Goal: Task Accomplishment & Management: Use online tool/utility

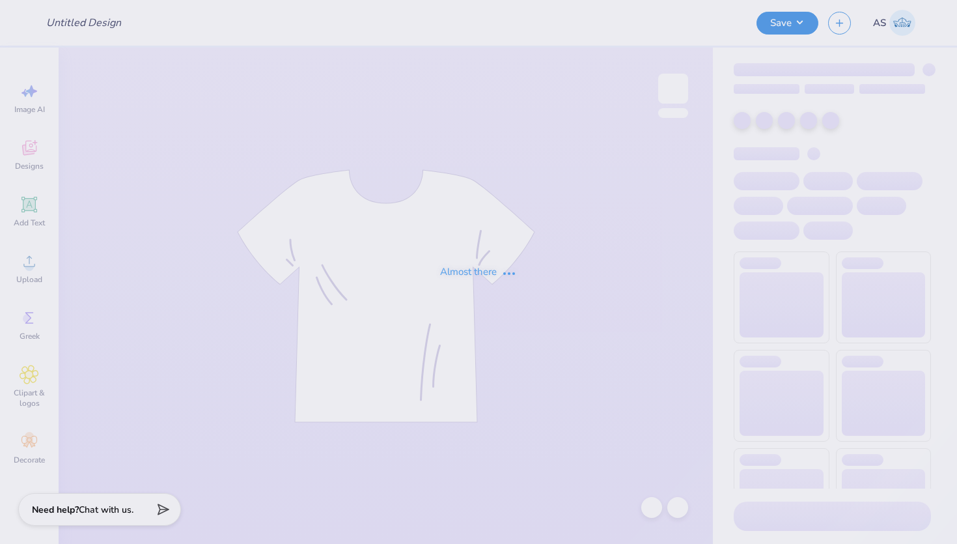
type input "CareStaff '25"
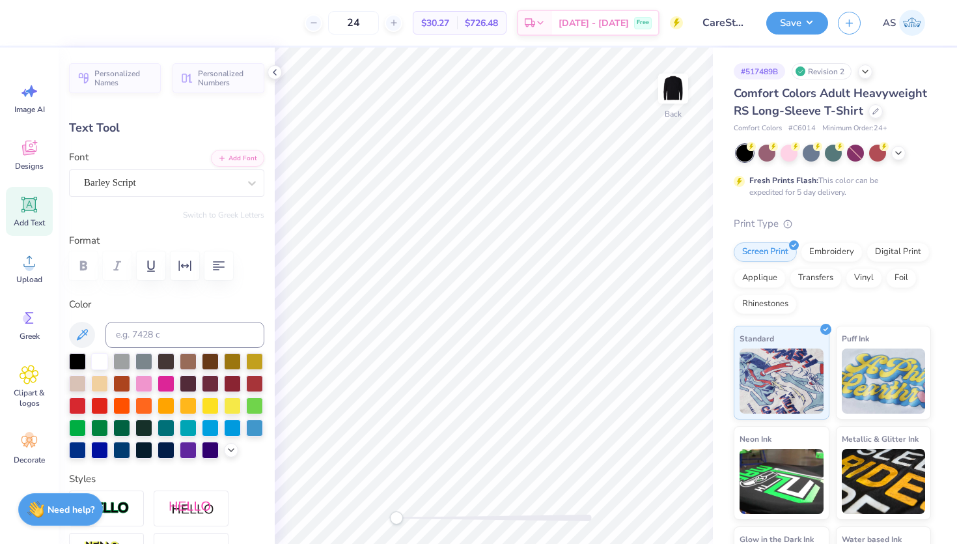
scroll to position [10, 7]
type textarea "W"
paste textarea "From Monuments to Milestones-"
type textarea "From Monuments to Milestones-"
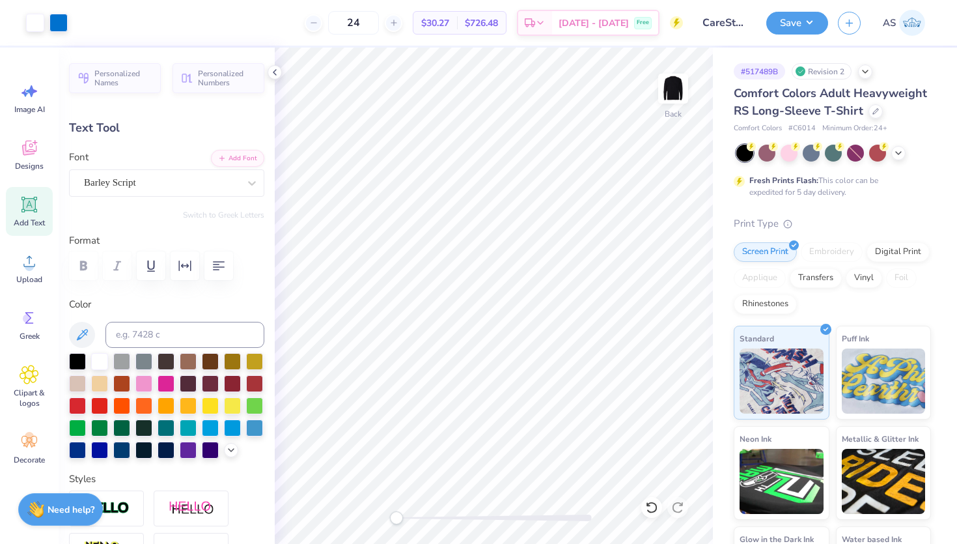
type input "14.02"
type input "1.31"
type input "4.16"
type input "0.98"
type input "0.42"
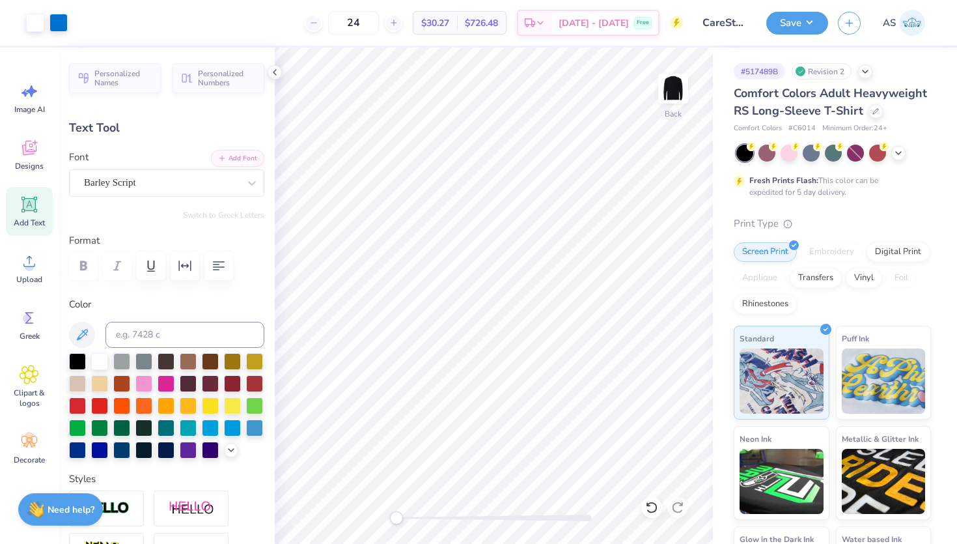
type input "16.03"
type input "8.70"
type input "1.32"
type input "15.58"
type input "14.02"
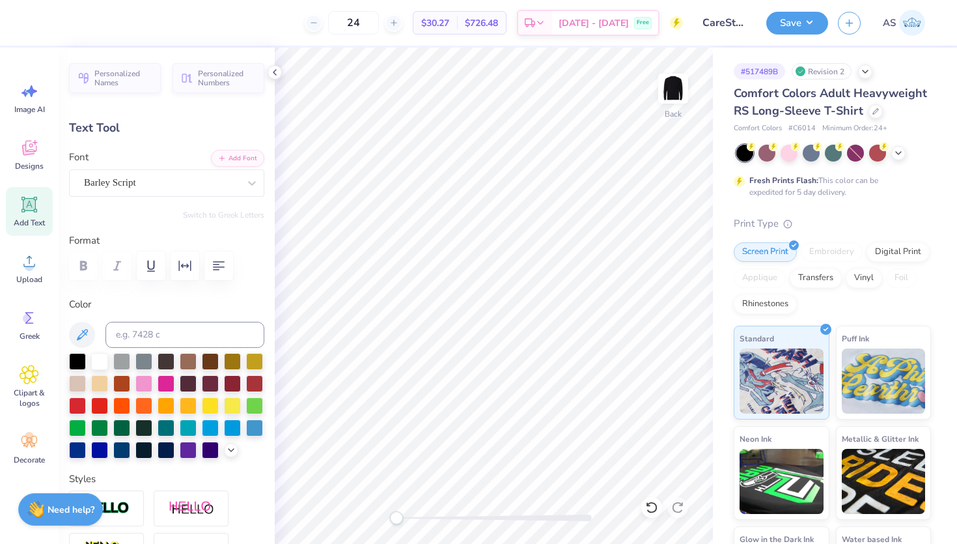
type input "1.31"
type input "3.00"
type textarea "From Monuments to Milestones"
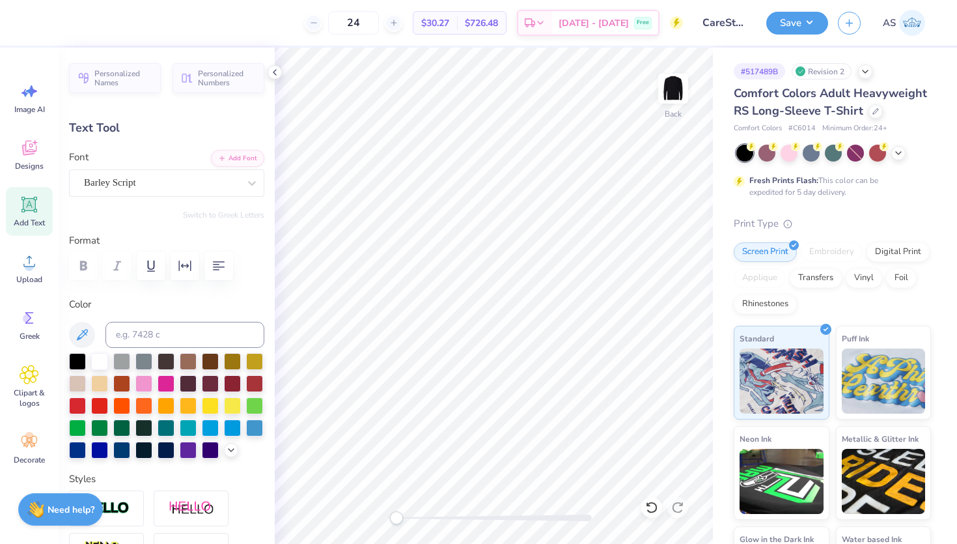
type input "12.18"
type input "1.19"
type input "8.70"
type input "1.32"
type input "16.59"
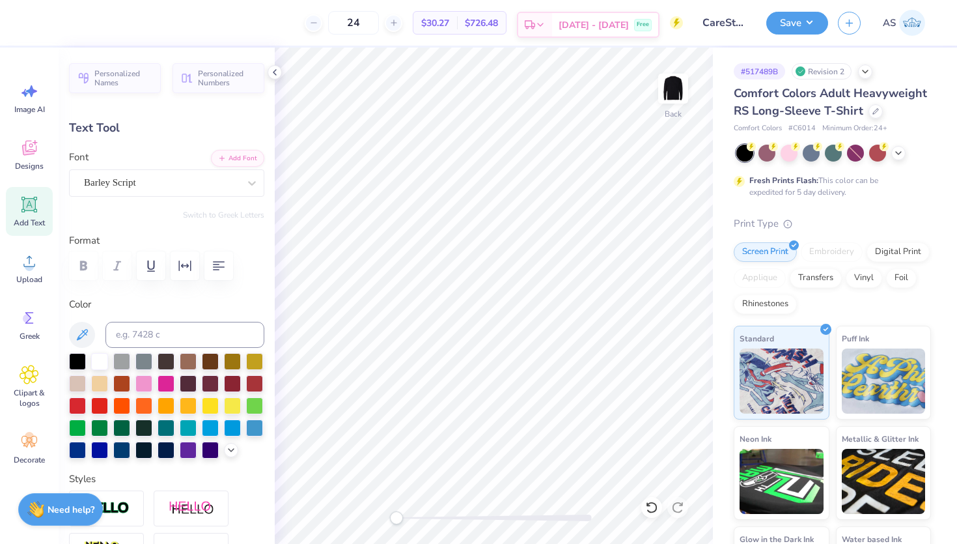
scroll to position [10, 4]
type textarea "N"
paste textarea "We'll Help You Get There"
type textarea "We'll Help You Get There"
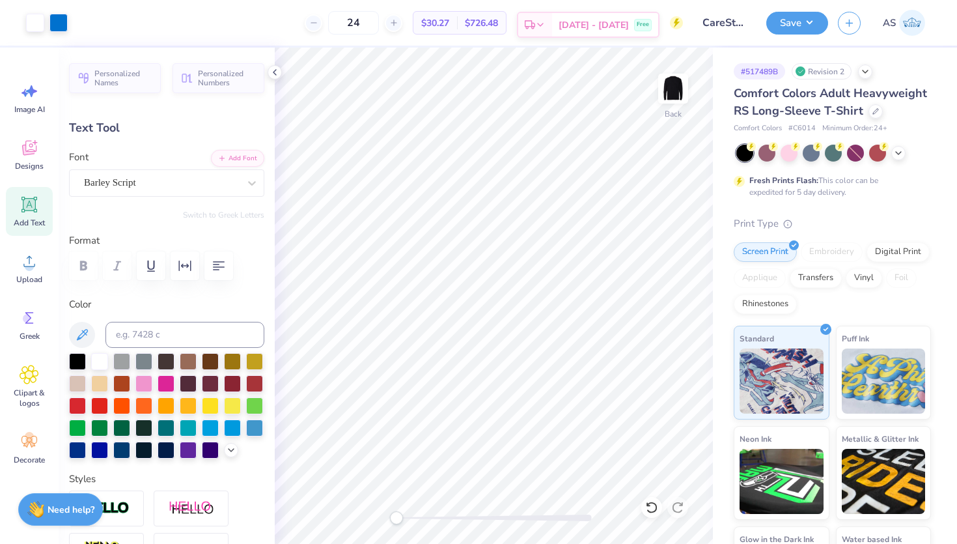
type input "12.18"
type input "1.19"
type input "3.00"
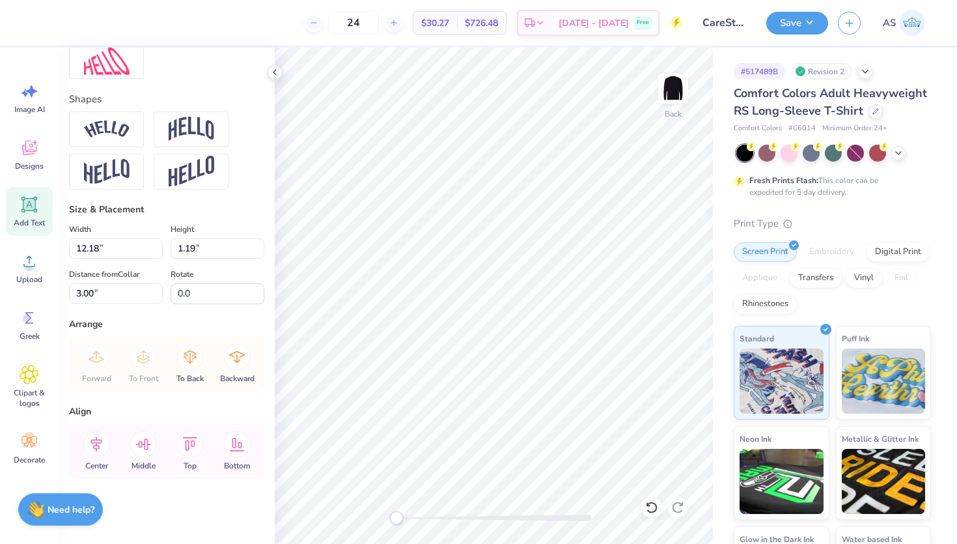
scroll to position [554, 0]
type input "14.28"
type input "1.74"
type input "16.39"
click at [86, 251] on input "14.28" at bounding box center [116, 248] width 94 height 20
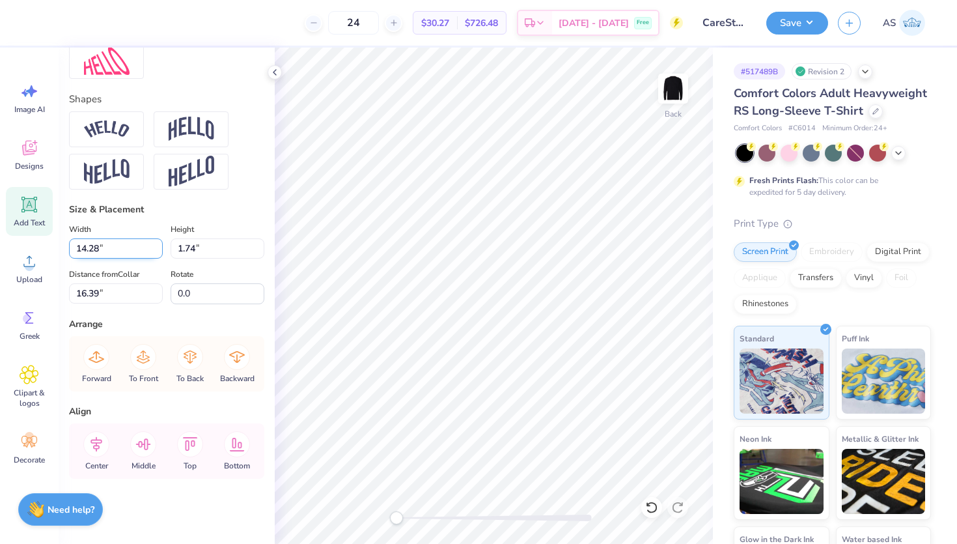
click at [86, 251] on input "14.28" at bounding box center [116, 248] width 94 height 20
type input "12.18"
type input "1.48"
type input "16.51"
type input "1.19"
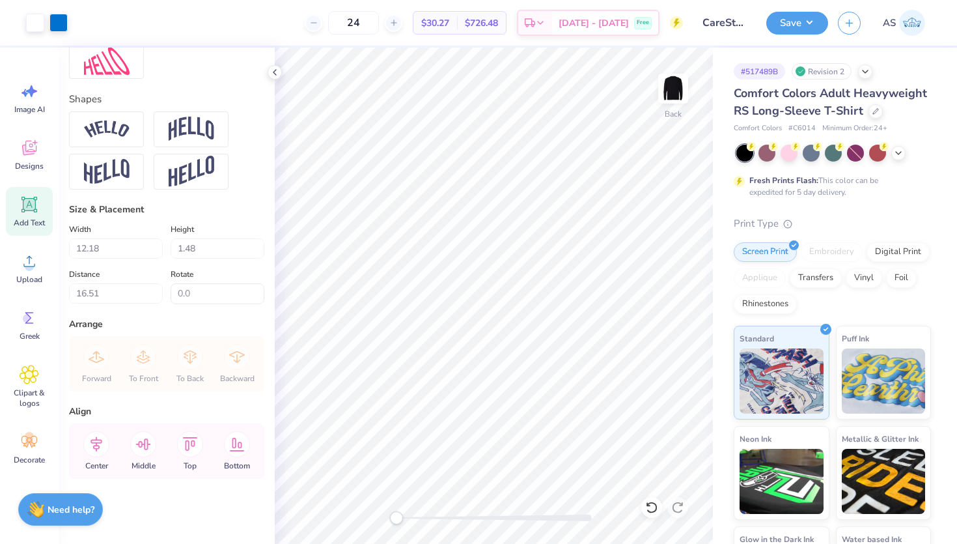
type input "3.00"
type input "1.48"
type input "16.51"
type input "1.19"
type input "3.00"
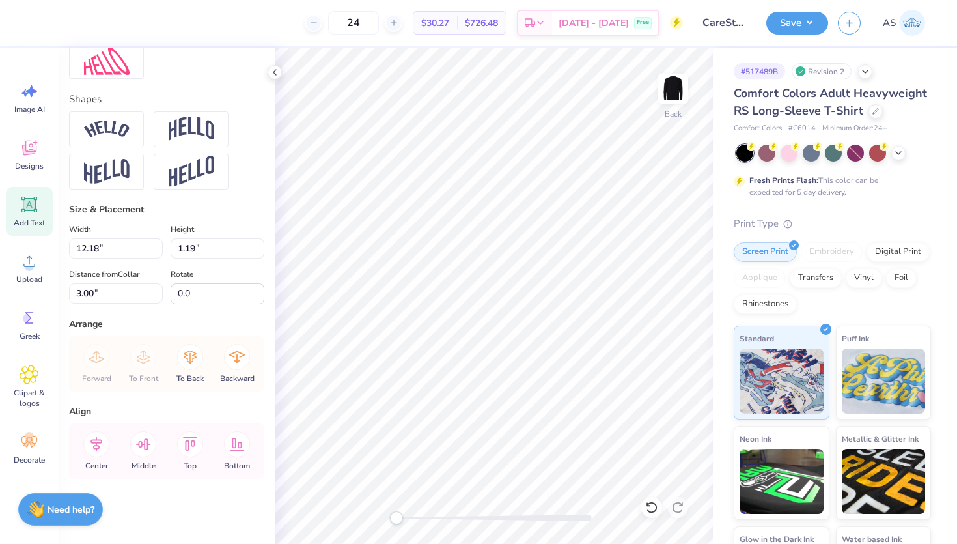
type input "1.48"
type input "16.51"
type input "1.19"
type input "3.00"
type input "1.48"
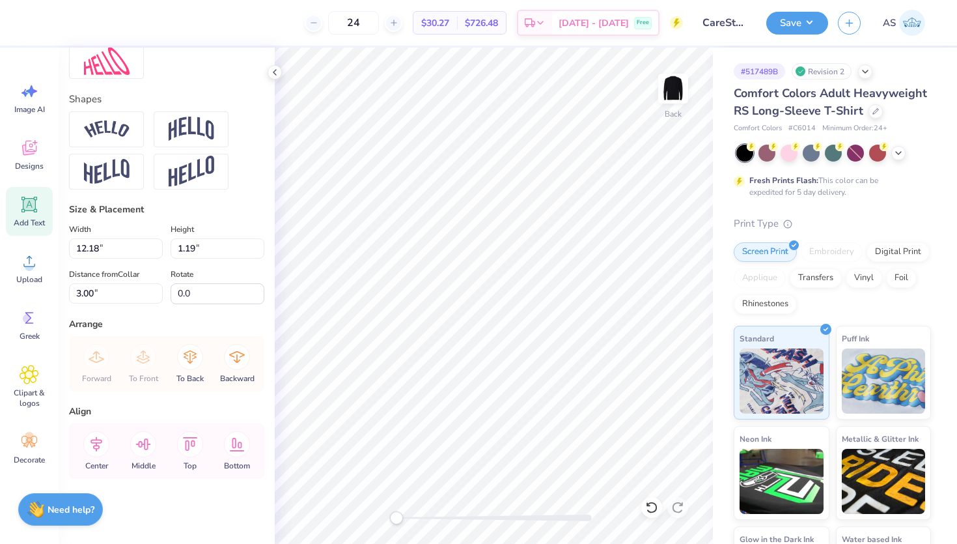
type input "16.51"
click at [191, 251] on input "1.48" at bounding box center [218, 248] width 94 height 20
type input "1.19"
type input "9.79"
type input "16.66"
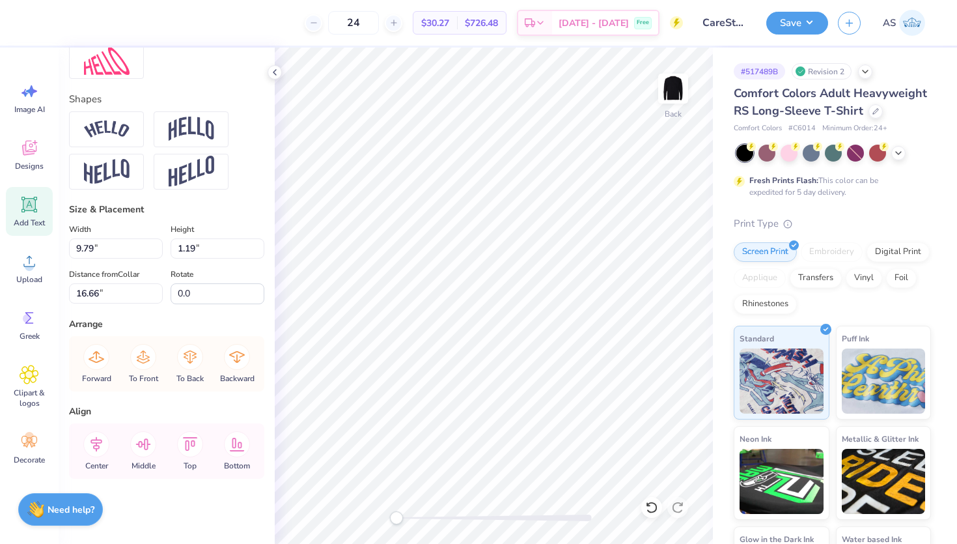
click at [219, 322] on div "Arrange" at bounding box center [166, 324] width 195 height 14
type input "12.18"
type input "3.00"
type textarea "From Monuments to Milestones"
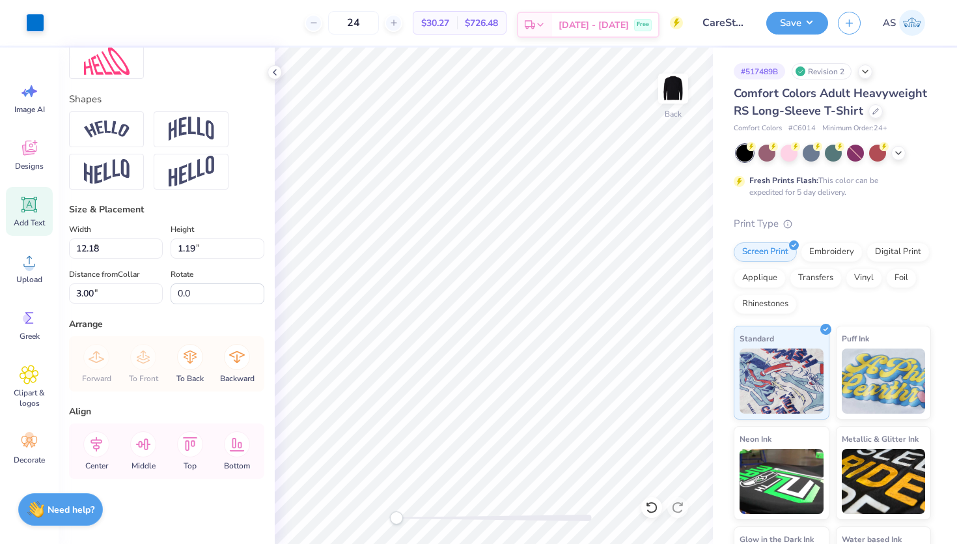
type input "6.89"
type input "2.79"
type input "2.20"
type textarea "From Monuments to Milestones"
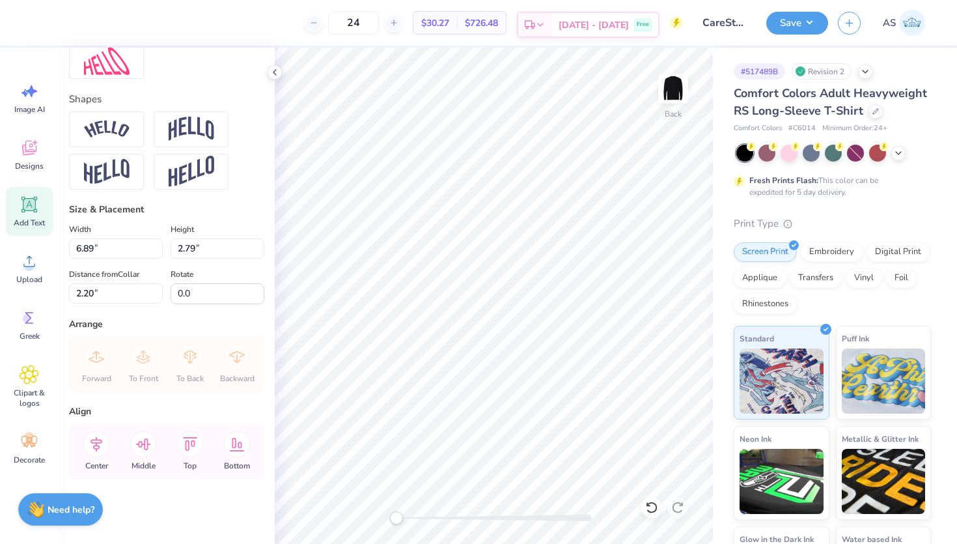
scroll to position [10, 2]
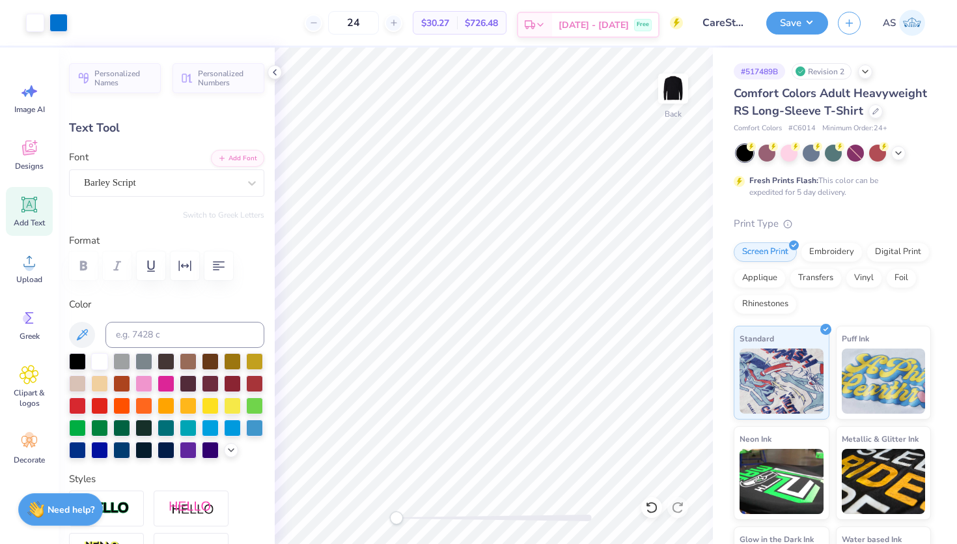
type input "9.79"
type input "1.19"
type input "16.49"
click at [803, 25] on button "Save" at bounding box center [798, 21] width 62 height 23
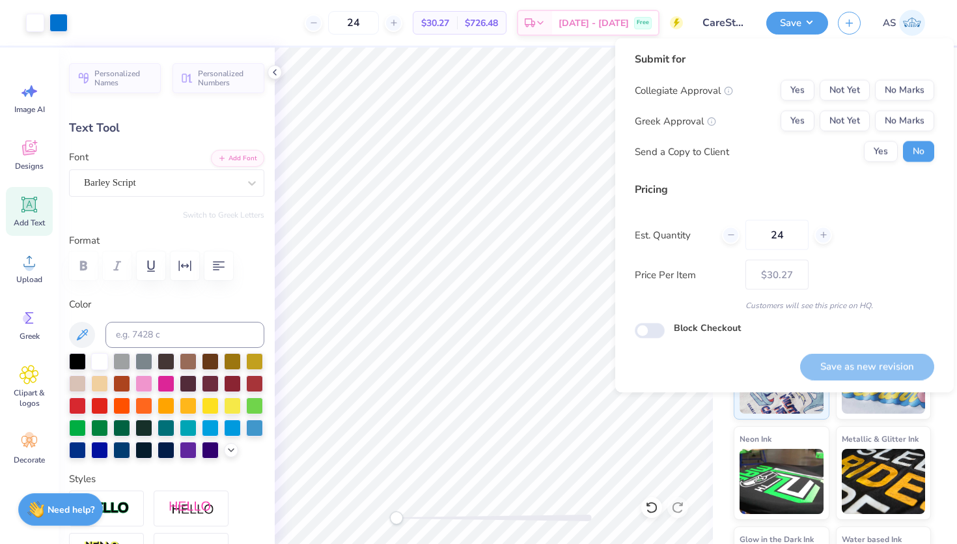
click at [909, 74] on div "Submit for Collegiate Approval Yes Not Yet No Marks Greek Approval Yes Not Yet …" at bounding box center [785, 111] width 300 height 120
click at [908, 101] on div "Collegiate Approval Yes Not Yet No Marks Greek Approval Yes Not Yet No Marks Se…" at bounding box center [785, 121] width 300 height 82
click at [911, 132] on div "Collegiate Approval Yes Not Yet No Marks Greek Approval Yes Not Yet No Marks Se…" at bounding box center [785, 121] width 300 height 82
click at [914, 95] on button "No Marks" at bounding box center [904, 90] width 59 height 21
click at [912, 118] on button "No Marks" at bounding box center [904, 121] width 59 height 21
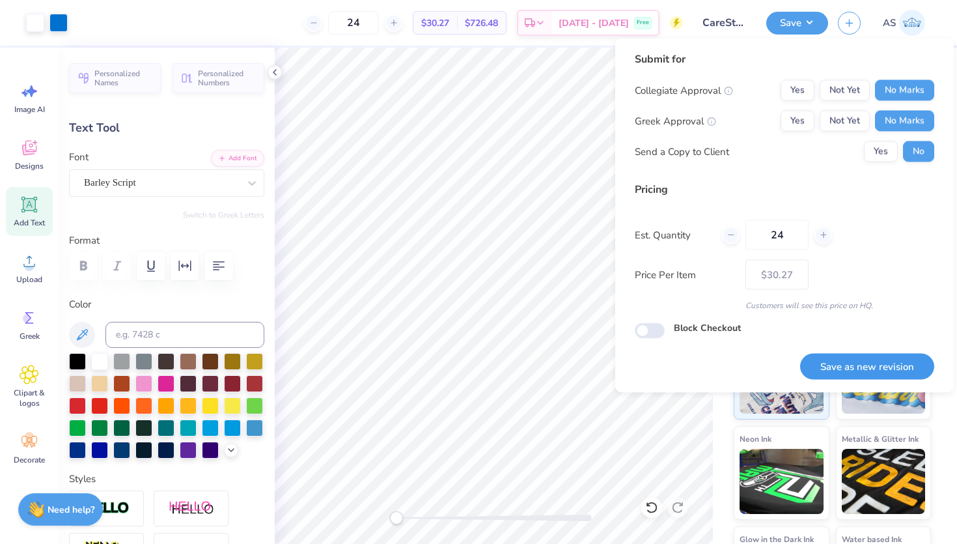
click at [869, 360] on button "Save as new revision" at bounding box center [867, 366] width 134 height 27
type input "$30.27"
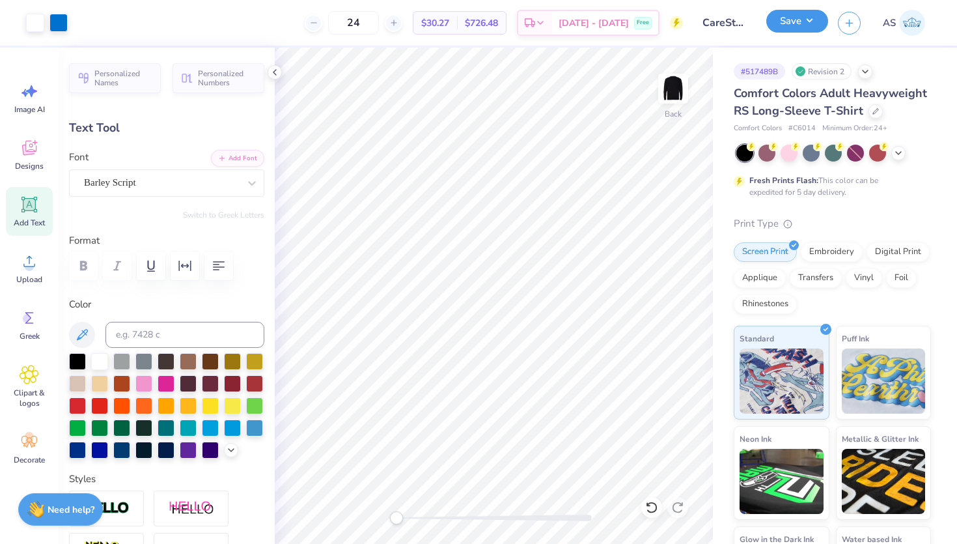
click at [776, 24] on button "Save" at bounding box center [798, 21] width 62 height 23
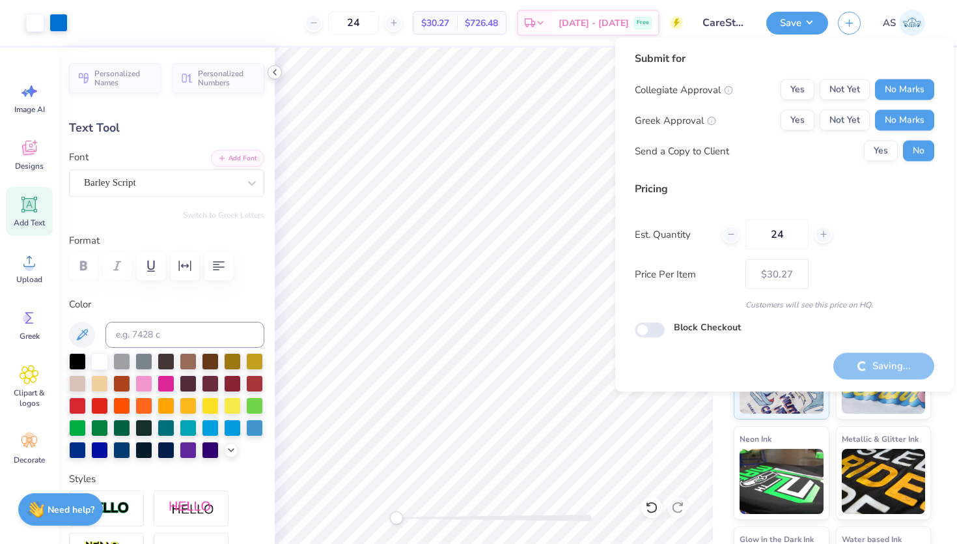
click at [272, 75] on icon at bounding box center [275, 72] width 10 height 10
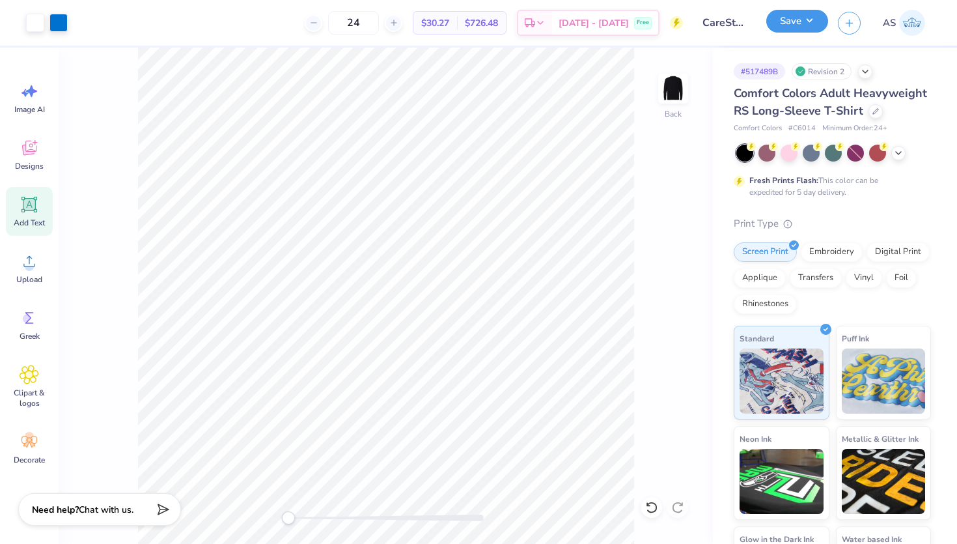
click at [783, 30] on button "Save" at bounding box center [798, 21] width 62 height 23
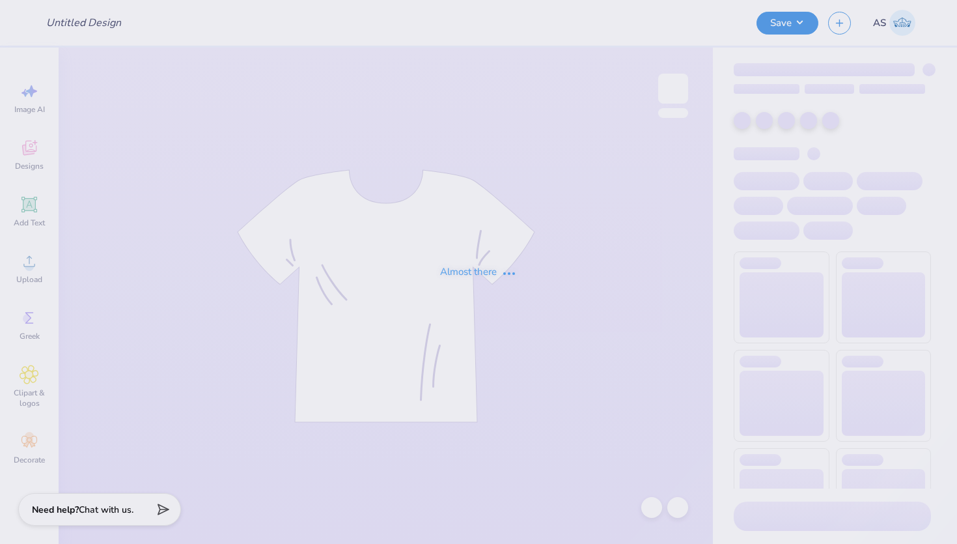
type input "Student Bar Association"
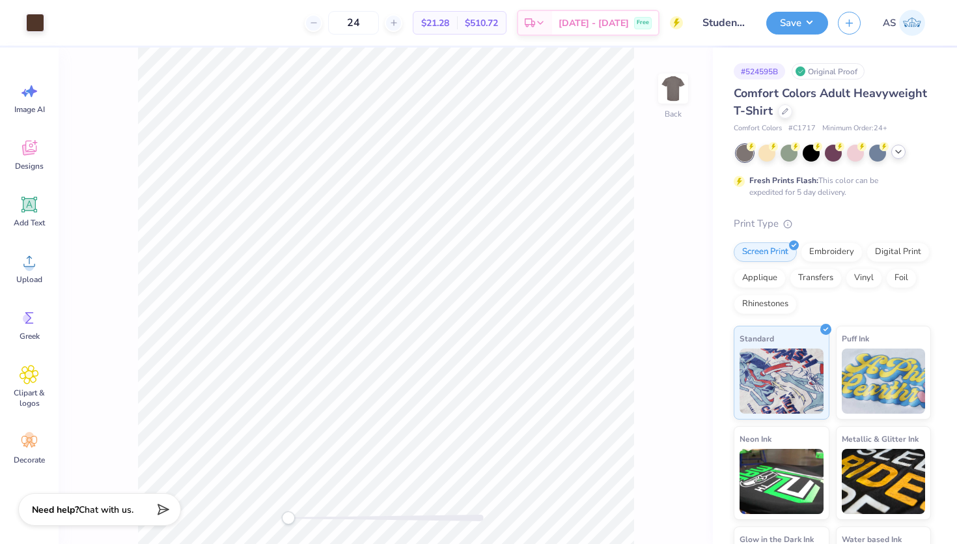
click at [905, 150] on div at bounding box center [899, 152] width 14 height 14
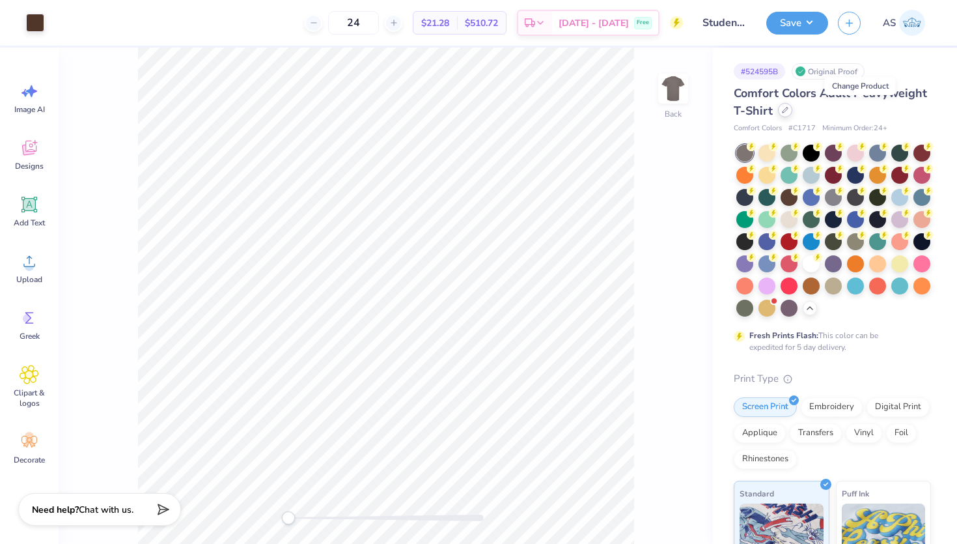
click at [789, 112] on icon at bounding box center [785, 110] width 7 height 7
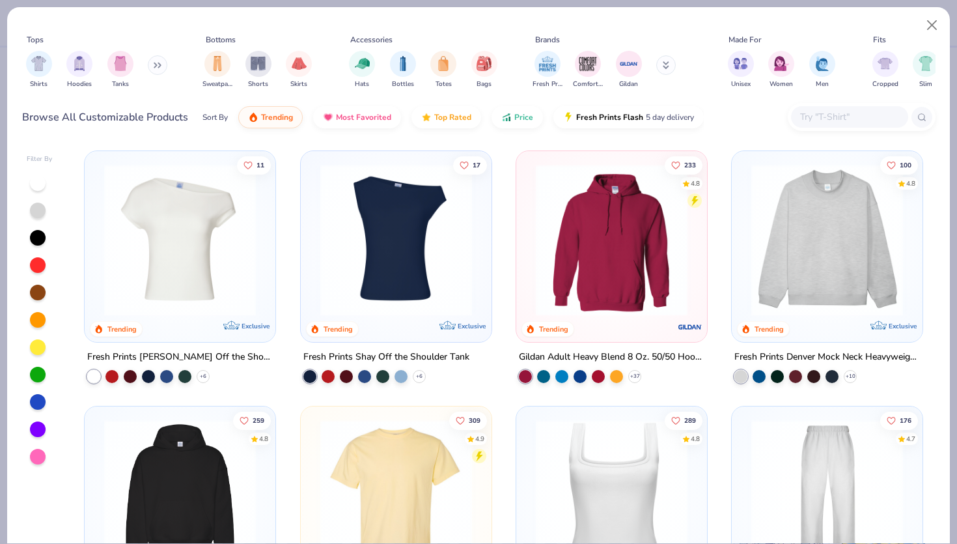
click at [832, 113] on input "text" at bounding box center [849, 116] width 100 height 15
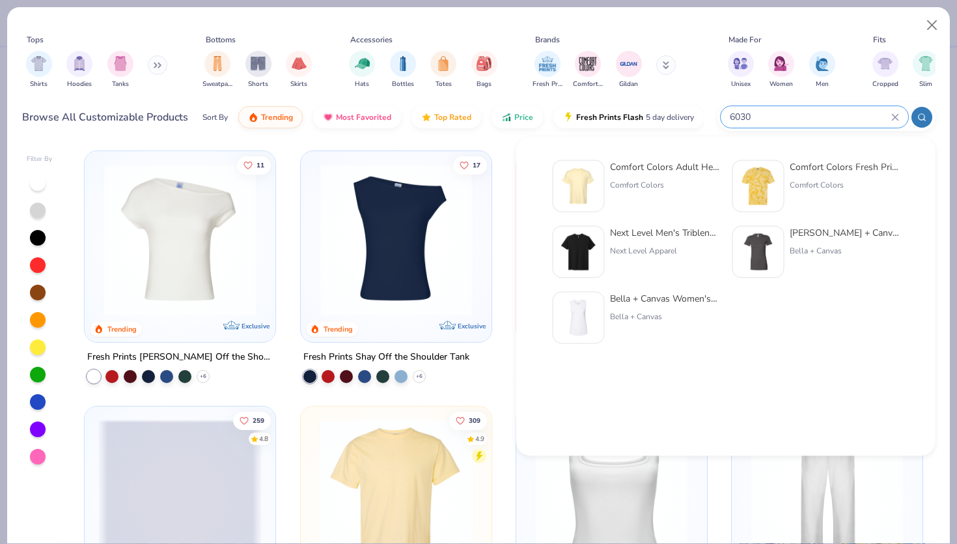
type input "6030"
click at [596, 179] on div at bounding box center [579, 186] width 52 height 52
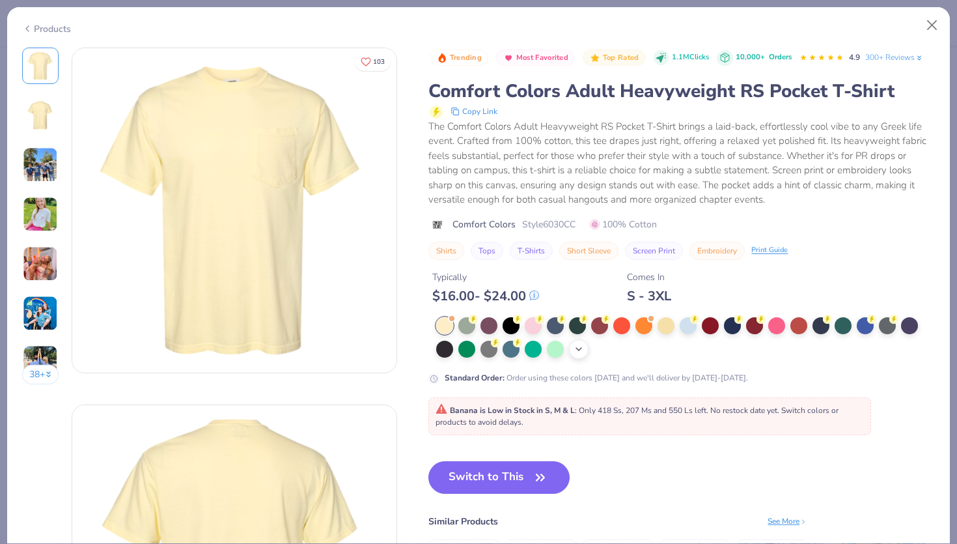
click at [586, 359] on div "+ 22" at bounding box center [579, 349] width 20 height 20
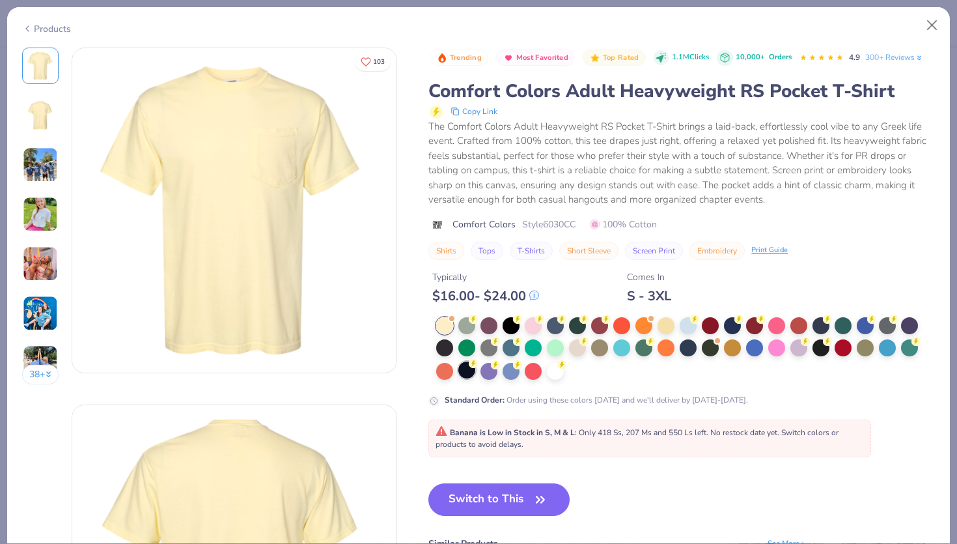
click at [470, 378] on div at bounding box center [466, 369] width 17 height 17
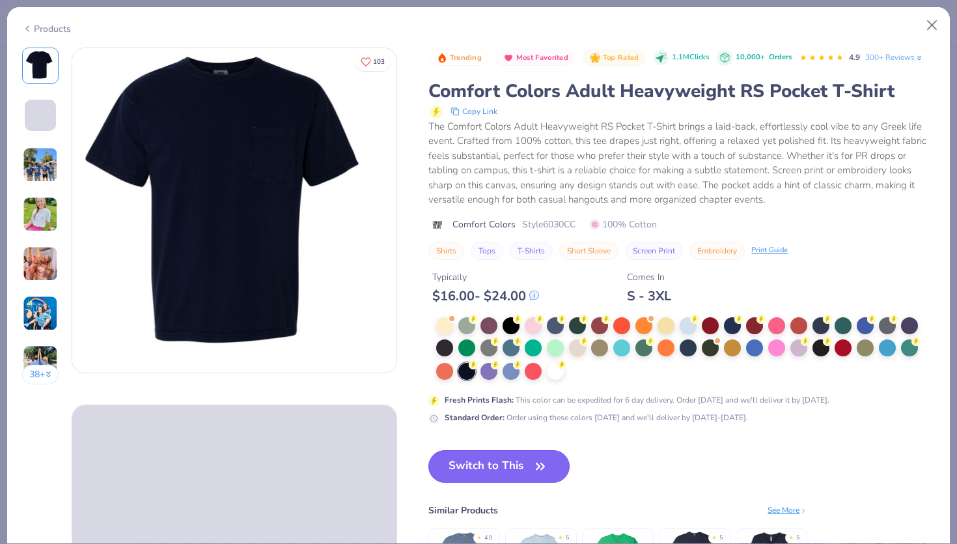
click at [484, 481] on button "Switch to This" at bounding box center [499, 466] width 141 height 33
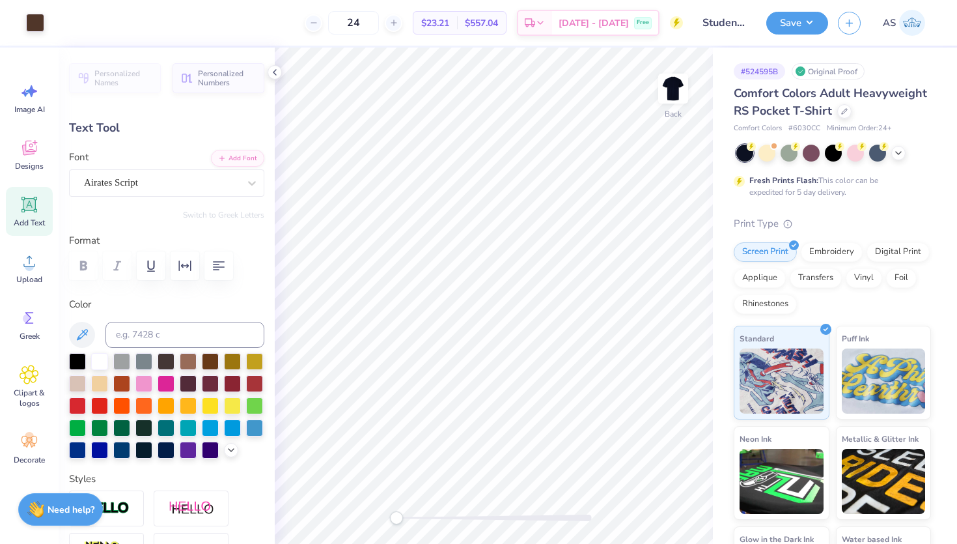
type input "0.0"
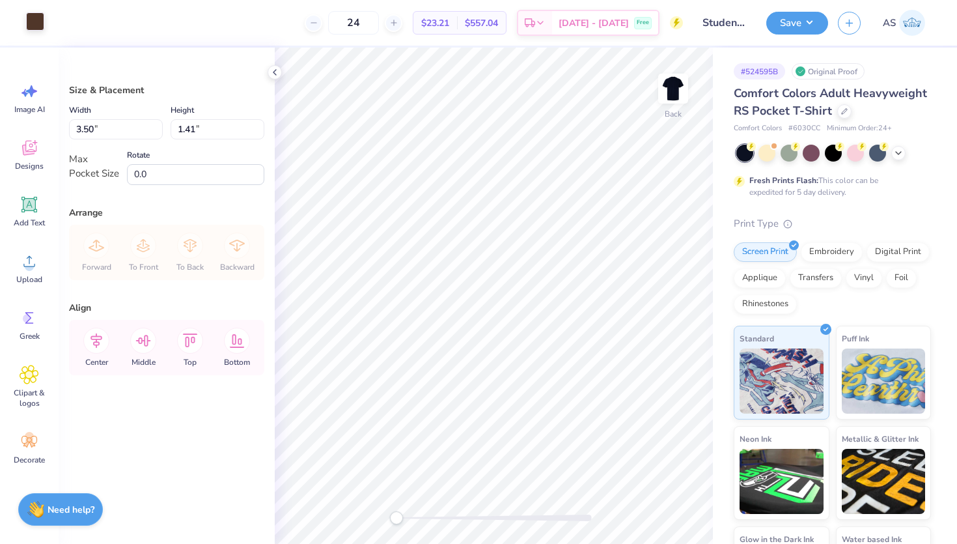
click at [40, 16] on div at bounding box center [35, 21] width 18 height 18
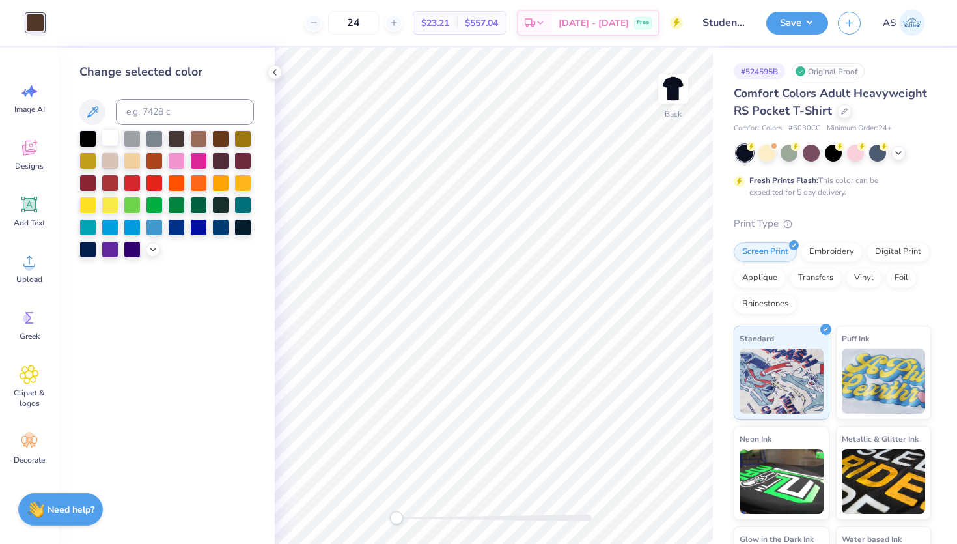
click at [106, 135] on div at bounding box center [110, 137] width 17 height 17
click at [274, 67] on icon at bounding box center [275, 72] width 10 height 10
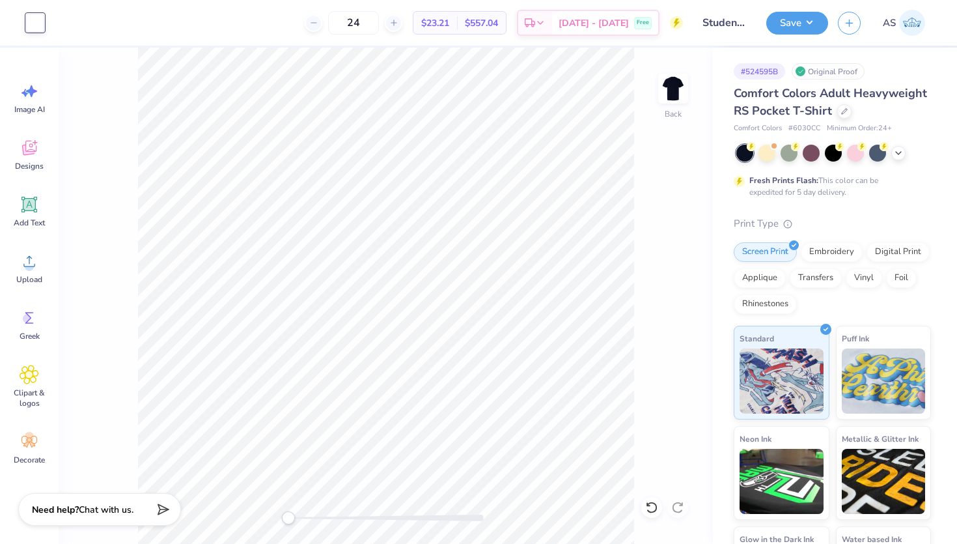
click at [635, 178] on div "Back" at bounding box center [386, 296] width 655 height 496
click at [678, 89] on img at bounding box center [673, 89] width 52 height 52
click at [678, 89] on img at bounding box center [673, 89] width 26 height 26
click at [841, 113] on icon at bounding box center [844, 110] width 7 height 7
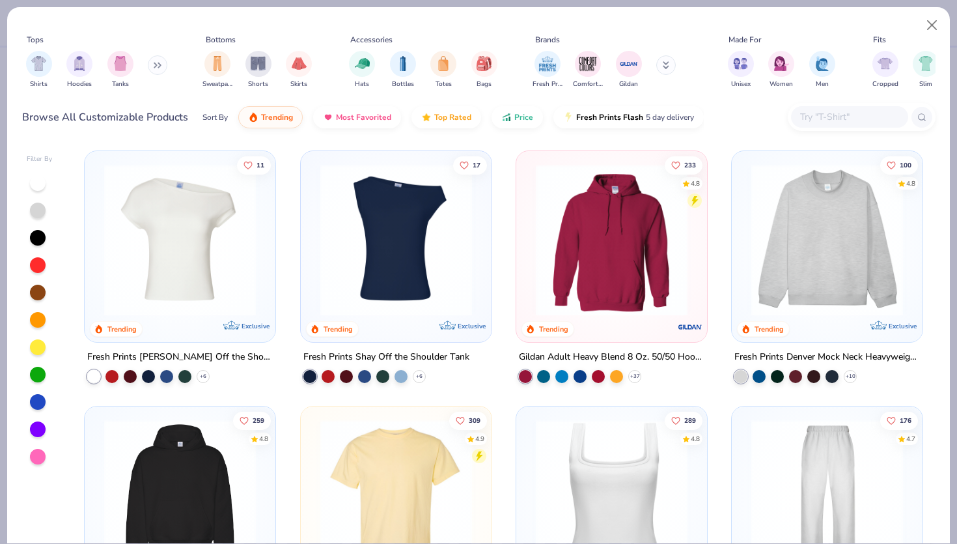
click at [820, 123] on input "text" at bounding box center [849, 116] width 100 height 15
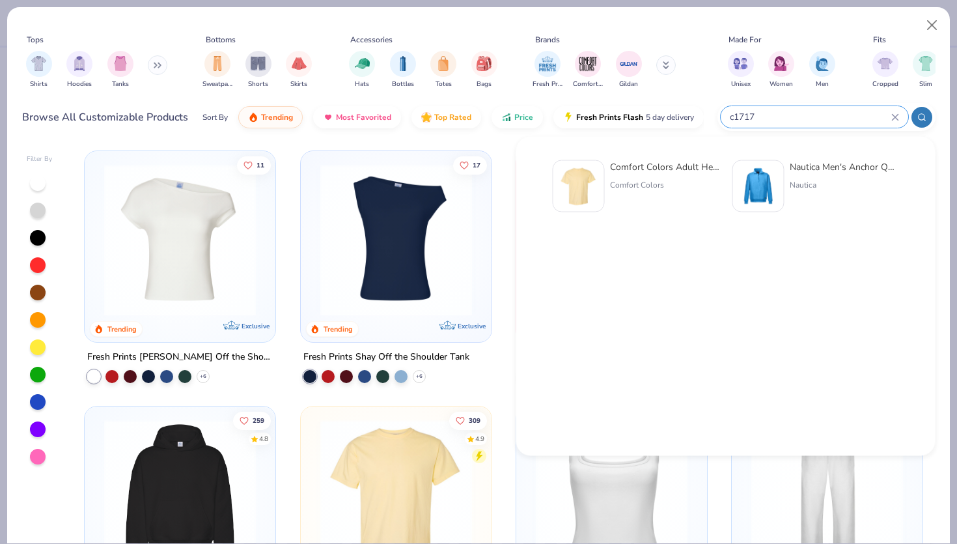
type input "c1717"
click at [580, 191] on img at bounding box center [579, 186] width 40 height 40
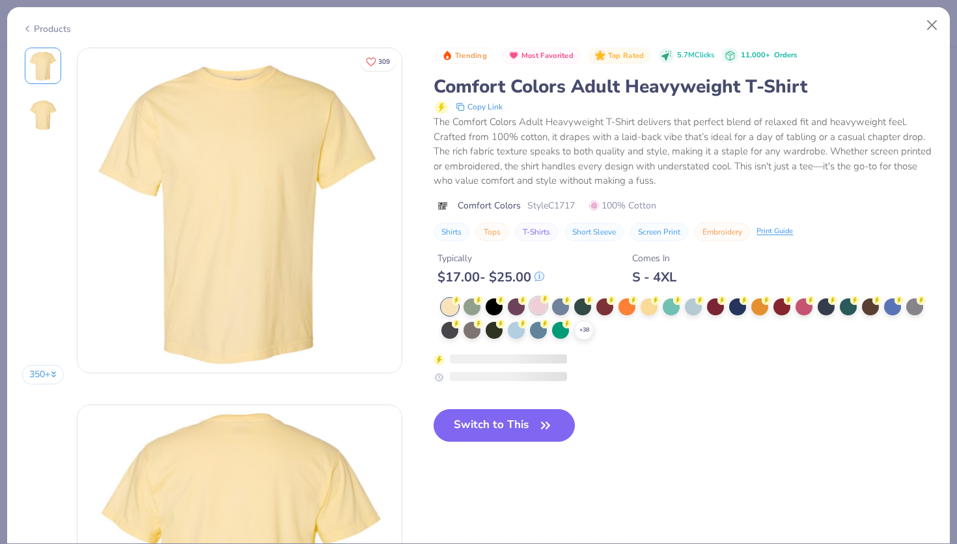
click at [585, 305] on icon at bounding box center [589, 300] width 9 height 9
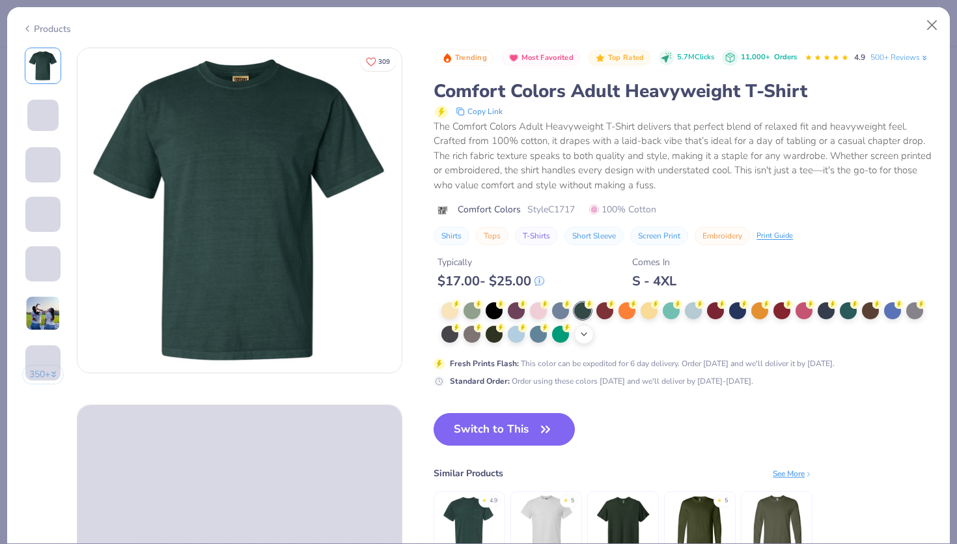
click at [585, 339] on icon at bounding box center [584, 334] width 10 height 10
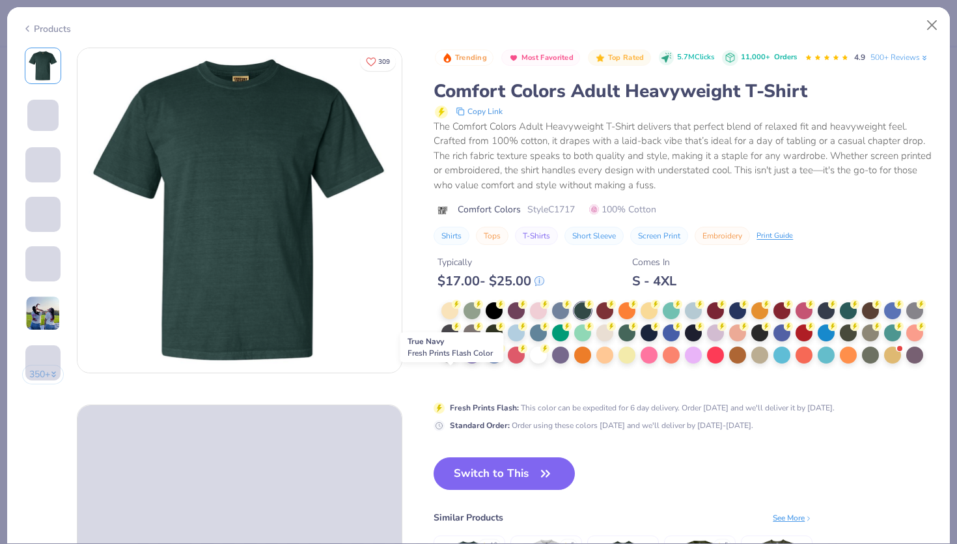
click at [454, 362] on div at bounding box center [450, 353] width 17 height 17
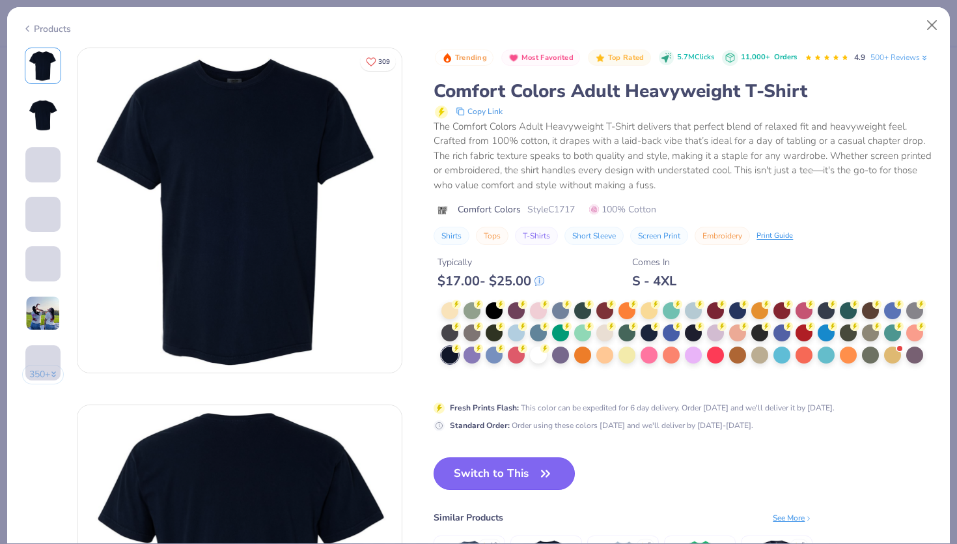
click at [537, 485] on button "Switch to This" at bounding box center [504, 473] width 141 height 33
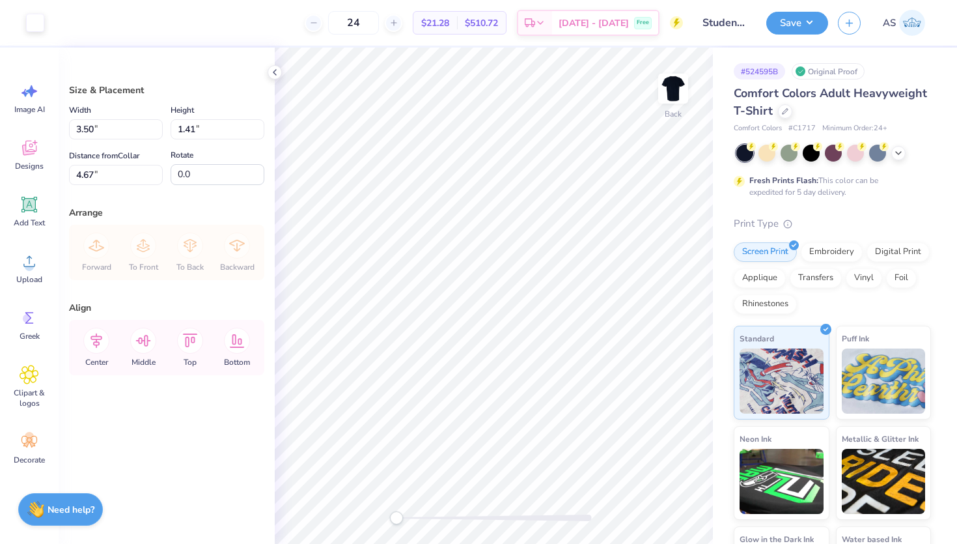
type input "3.33"
type input "10.18"
type input "4.10"
type input "3.67"
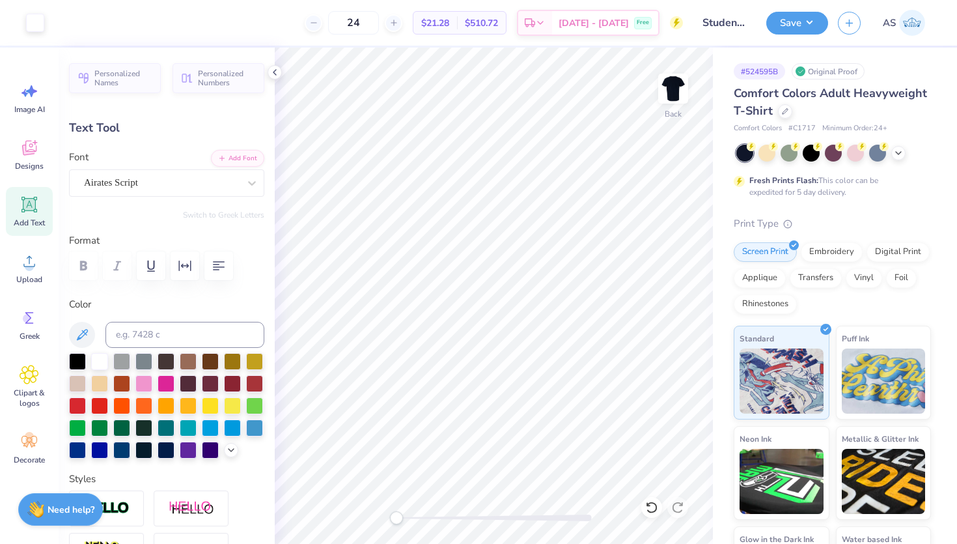
type input "0.0"
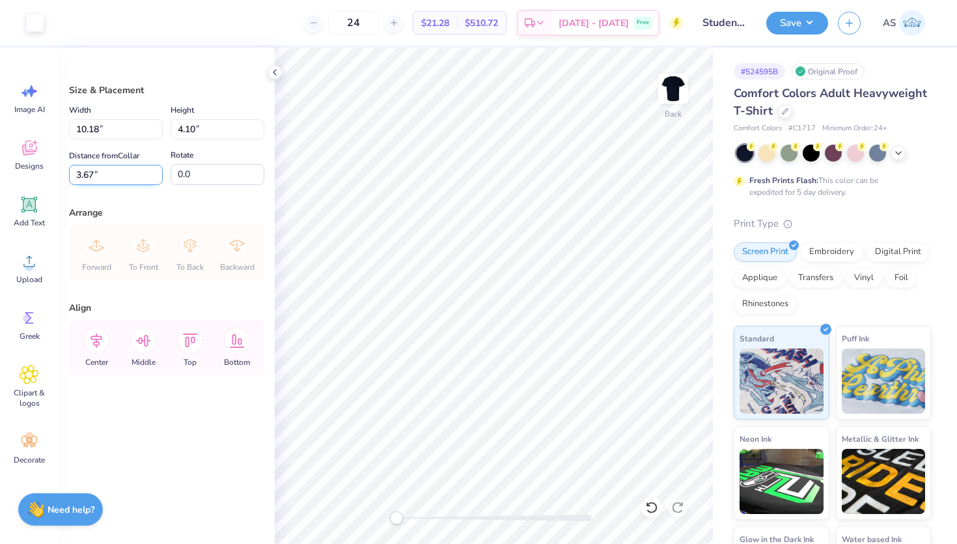
click at [105, 175] on input "3.67" at bounding box center [116, 175] width 94 height 20
type input "3.00"
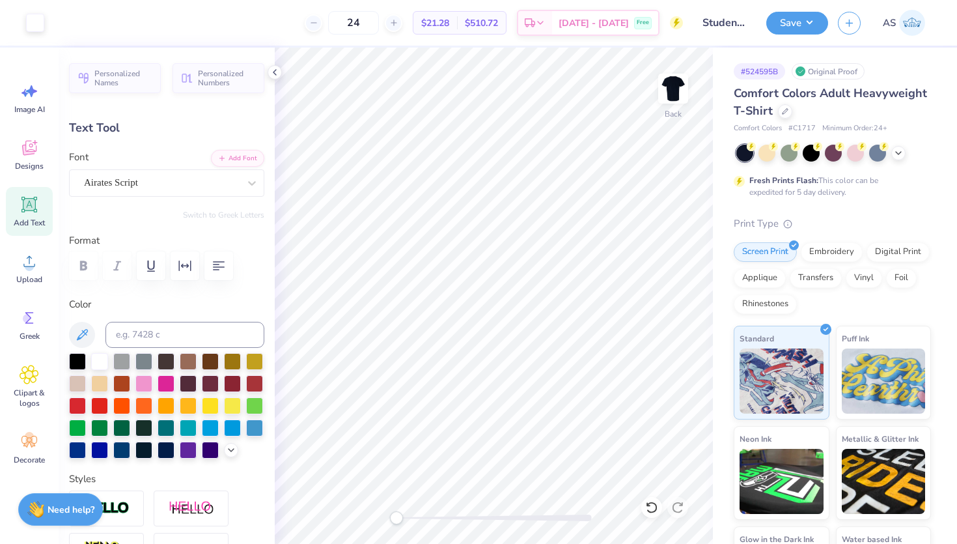
type input "0.0"
click at [783, 23] on button "Save" at bounding box center [798, 21] width 62 height 23
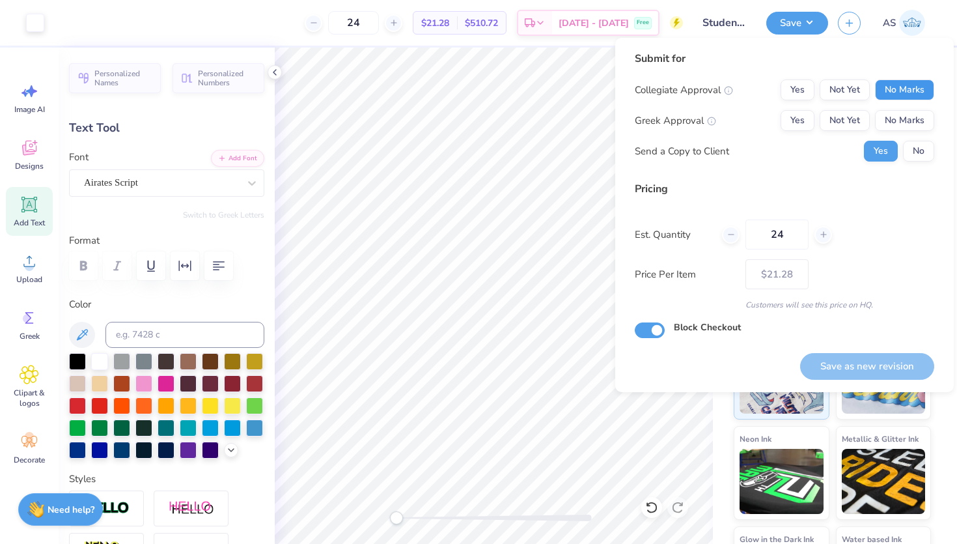
click at [922, 82] on button "No Marks" at bounding box center [904, 89] width 59 height 21
click at [912, 108] on div "Collegiate Approval Yes Not Yet No Marks Greek Approval Yes Not Yet No Marks Se…" at bounding box center [785, 120] width 300 height 82
click at [906, 119] on button "No Marks" at bounding box center [904, 120] width 59 height 21
click at [847, 356] on button "Save as new revision" at bounding box center [867, 366] width 134 height 27
type input "$21.28"
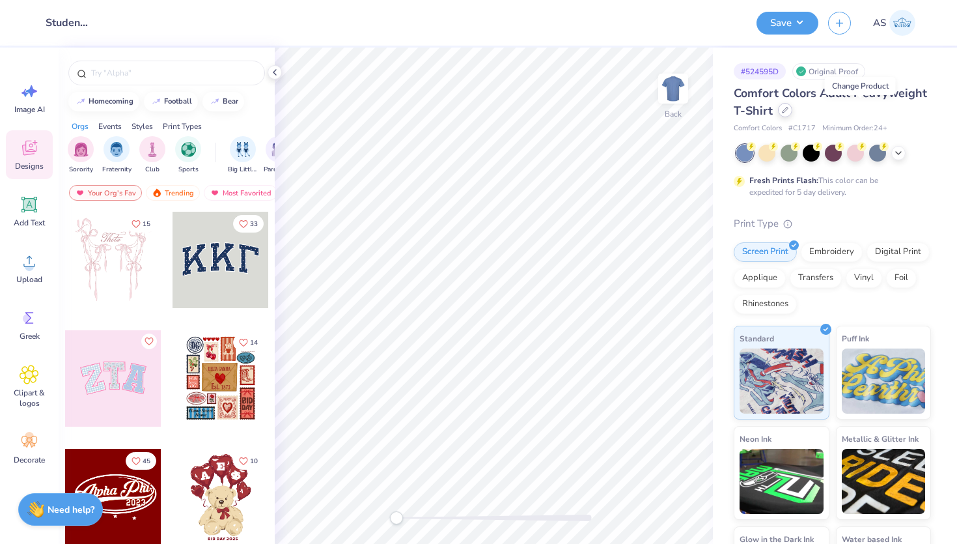
click at [789, 108] on icon at bounding box center [785, 110] width 7 height 7
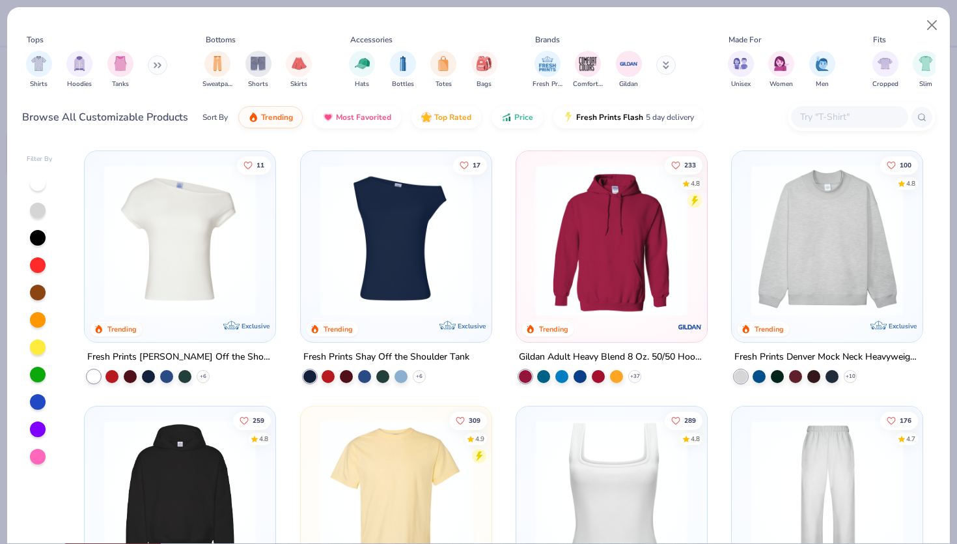
click at [824, 126] on div at bounding box center [849, 116] width 117 height 21
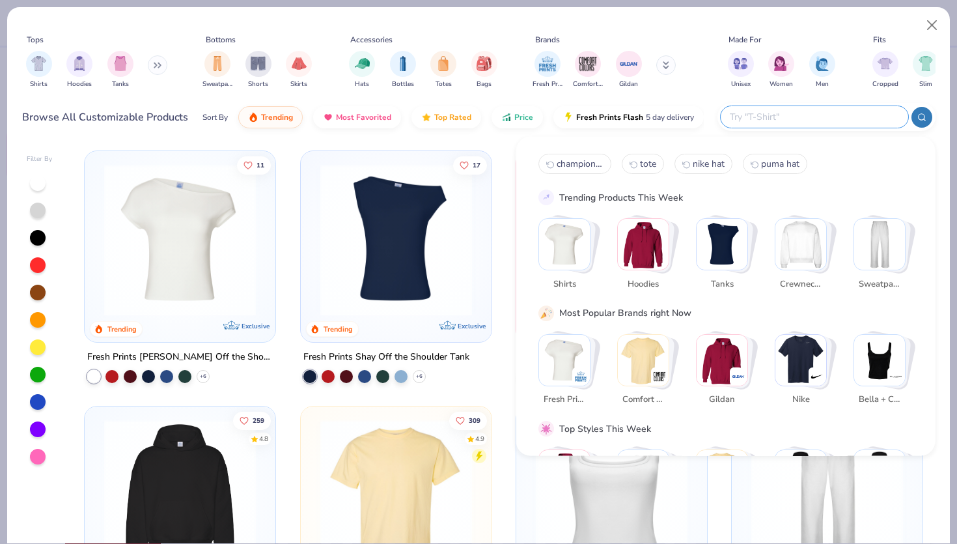
click at [833, 121] on input "text" at bounding box center [814, 116] width 171 height 15
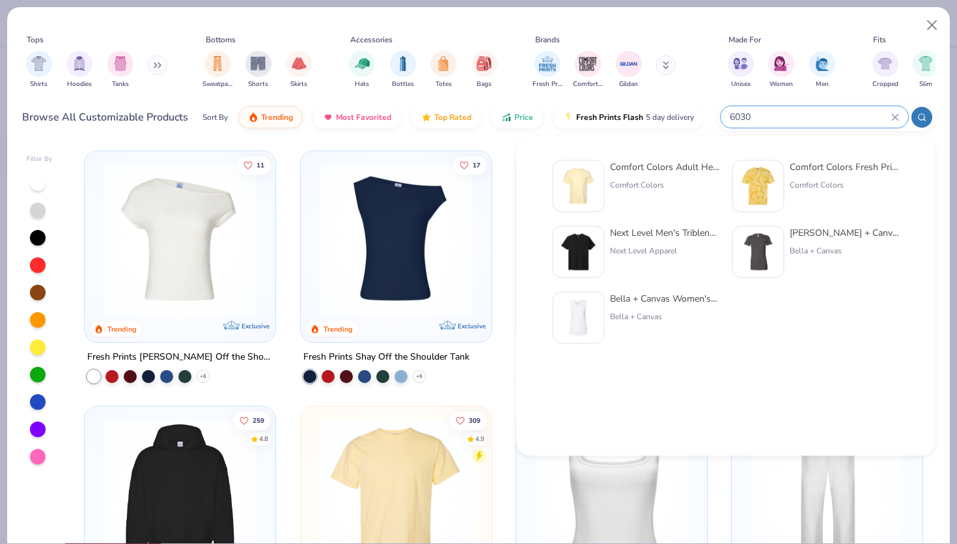
type input "6030"
click at [595, 178] on img at bounding box center [579, 186] width 40 height 40
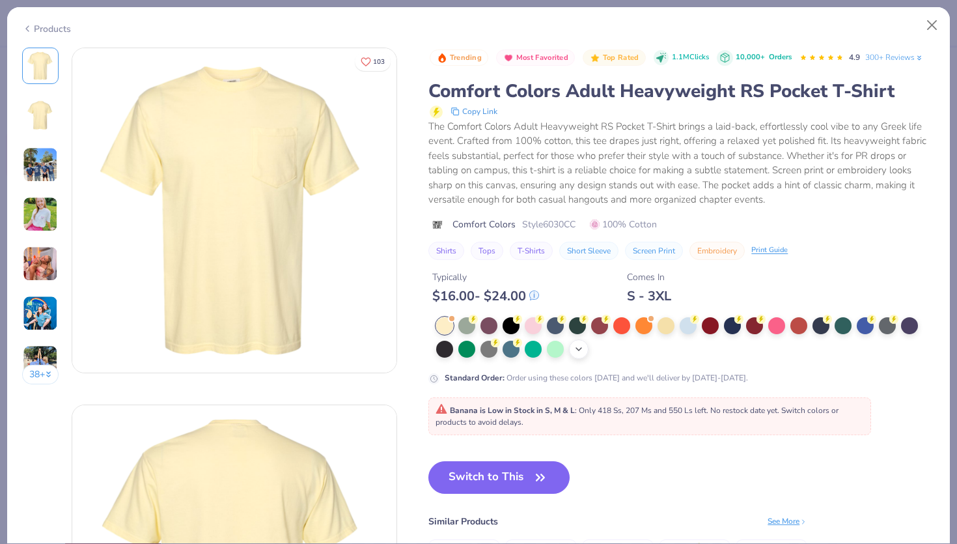
click at [580, 354] on icon at bounding box center [579, 349] width 10 height 10
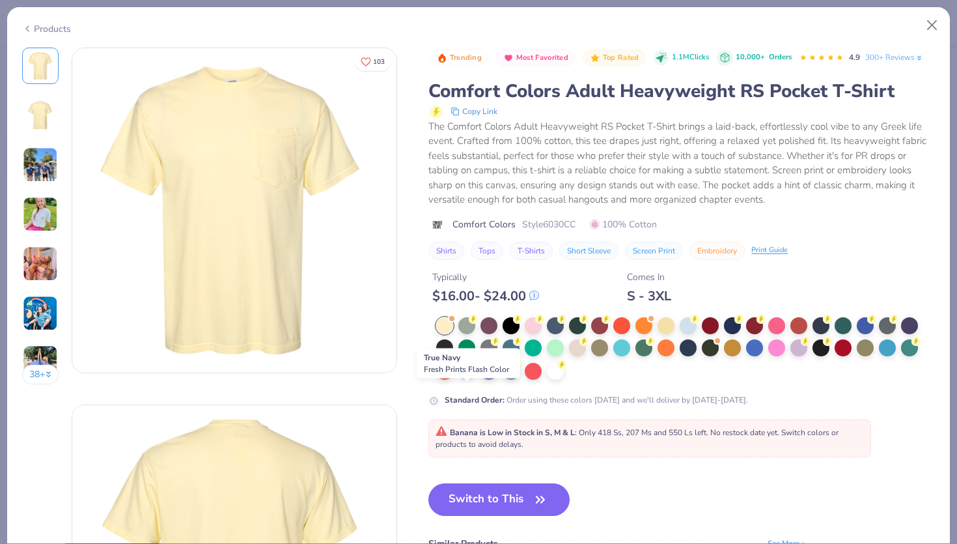
click at [465, 378] on div at bounding box center [466, 369] width 17 height 17
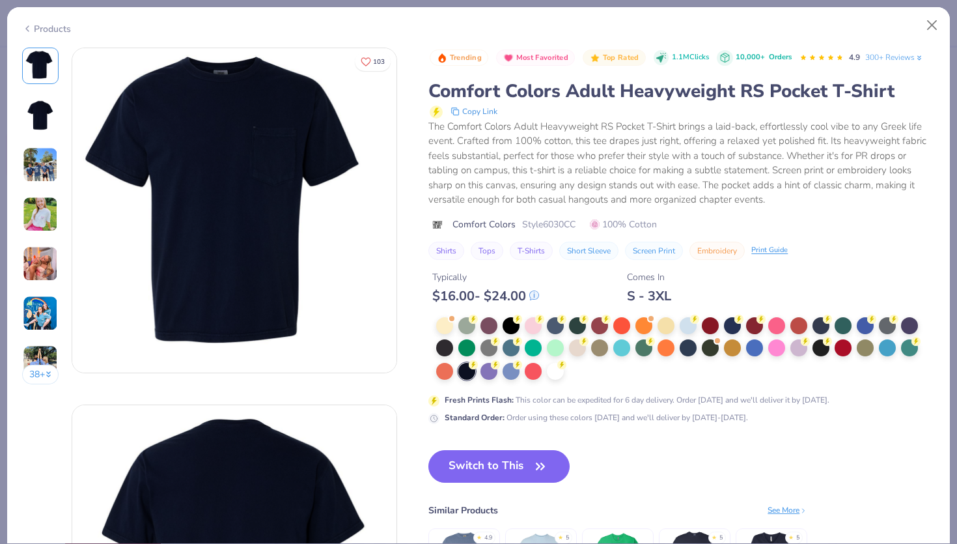
click at [479, 483] on button "Switch to This" at bounding box center [499, 466] width 141 height 33
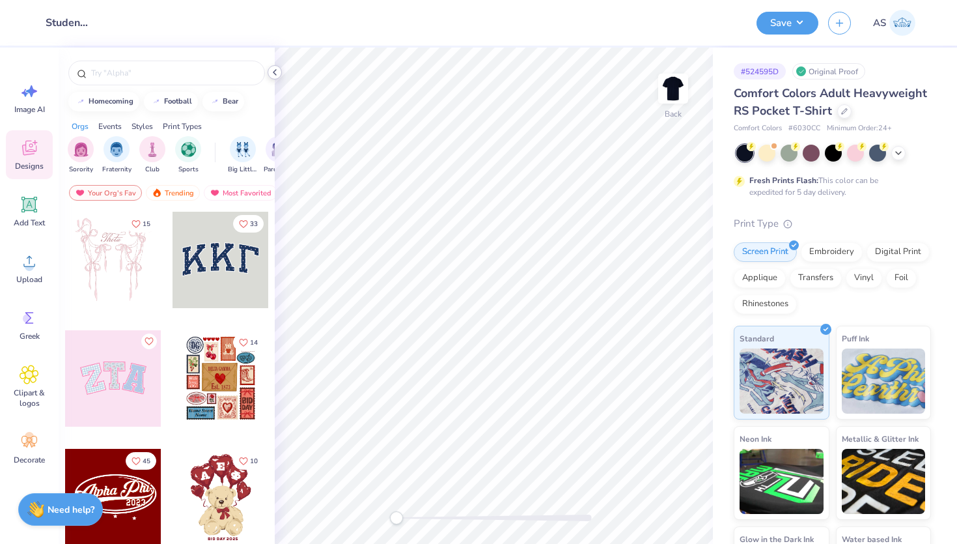
click at [279, 72] on icon at bounding box center [275, 72] width 10 height 10
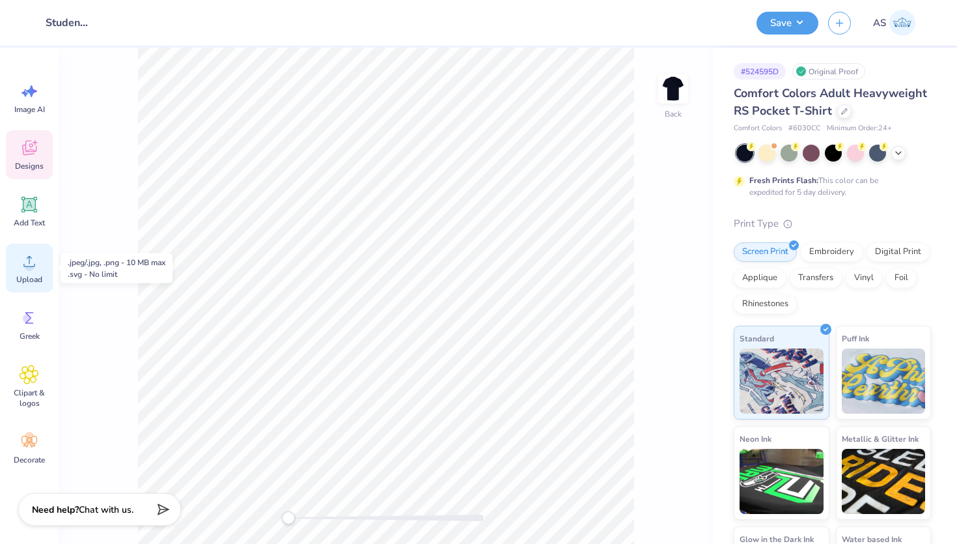
click at [37, 262] on icon at bounding box center [30, 261] width 20 height 20
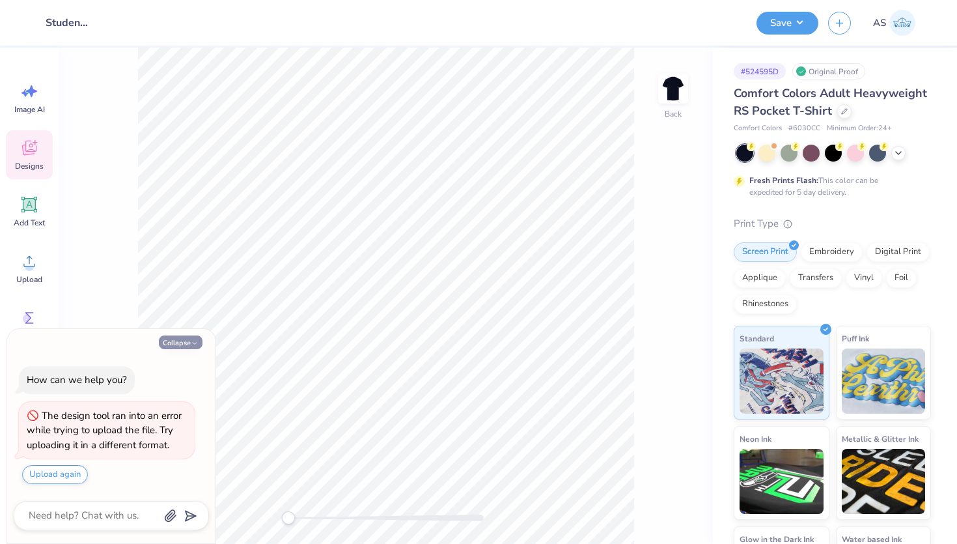
click at [190, 344] on button "Collapse" at bounding box center [181, 342] width 44 height 14
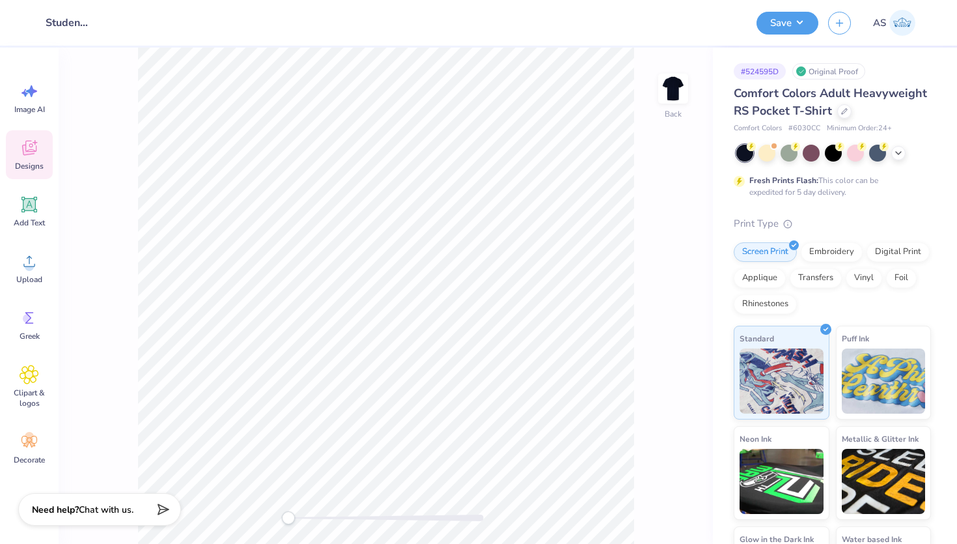
drag, startPoint x: 636, startPoint y: 151, endPoint x: 106, endPoint y: 436, distance: 602.0
click at [109, 434] on div "Back" at bounding box center [386, 296] width 655 height 496
click at [34, 266] on icon at bounding box center [29, 261] width 12 height 11
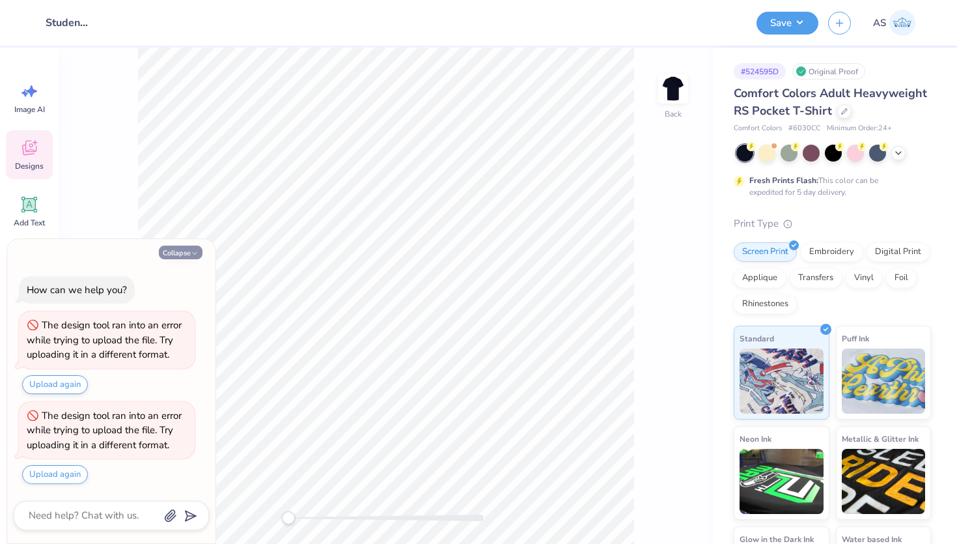
click at [199, 259] on button "Collapse" at bounding box center [181, 253] width 44 height 14
type textarea "x"
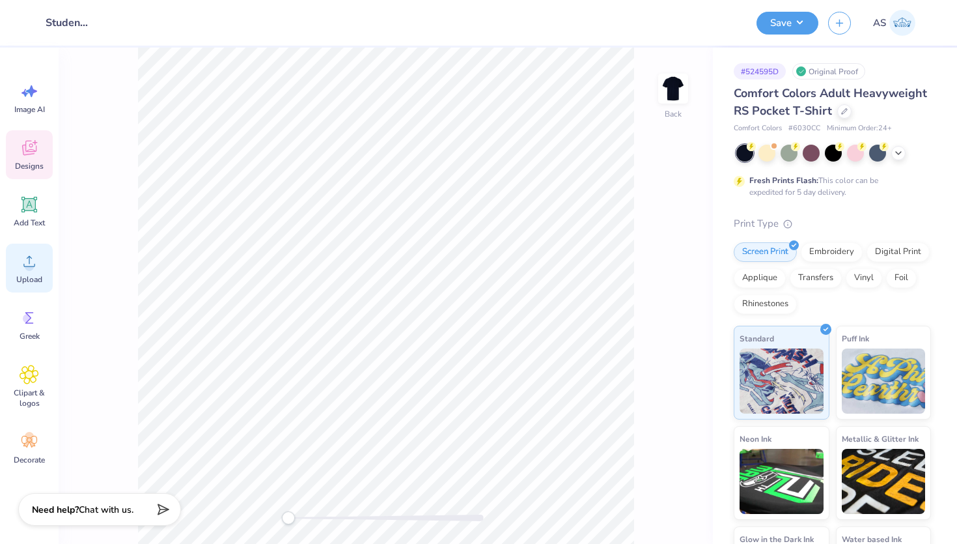
click at [32, 265] on circle at bounding box center [29, 266] width 9 height 9
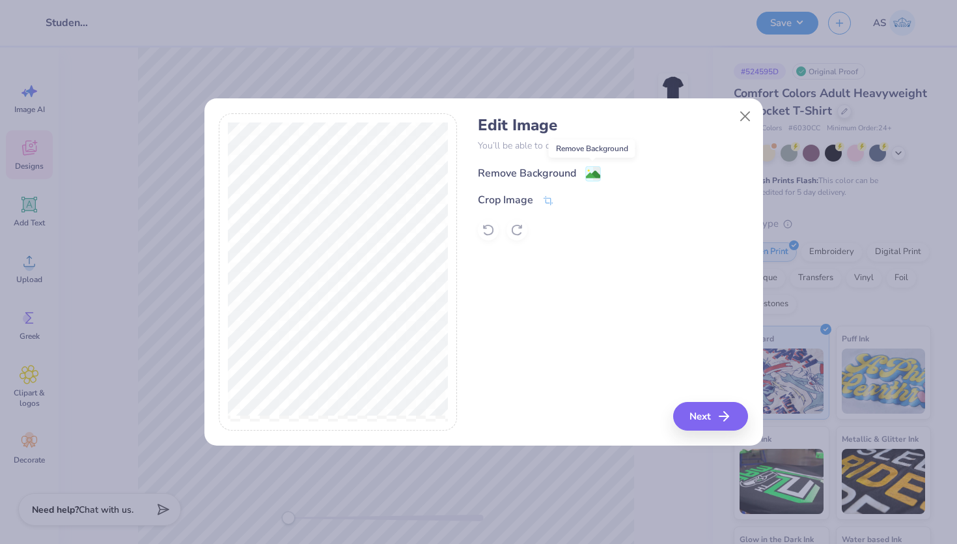
click at [591, 167] on rect at bounding box center [592, 173] width 15 height 15
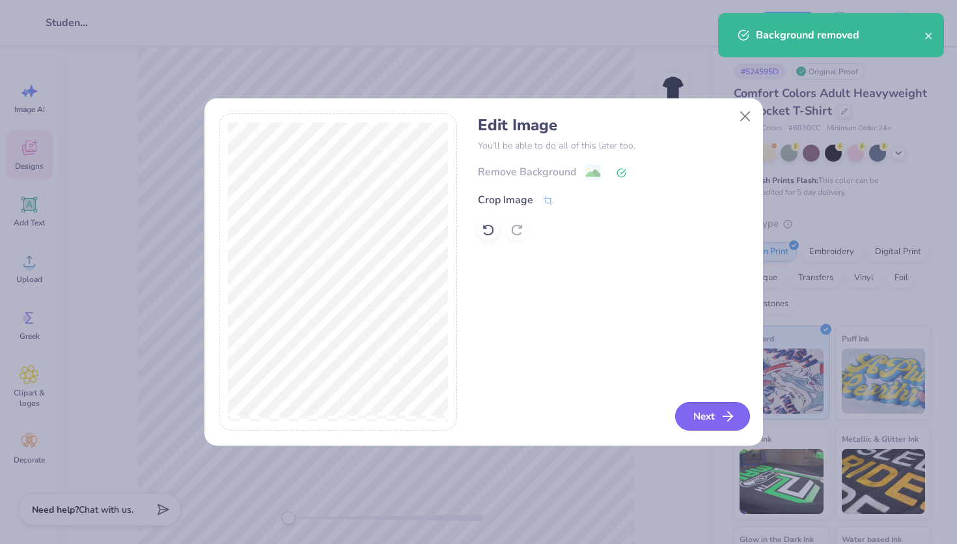
click at [682, 417] on button "Next" at bounding box center [712, 416] width 75 height 29
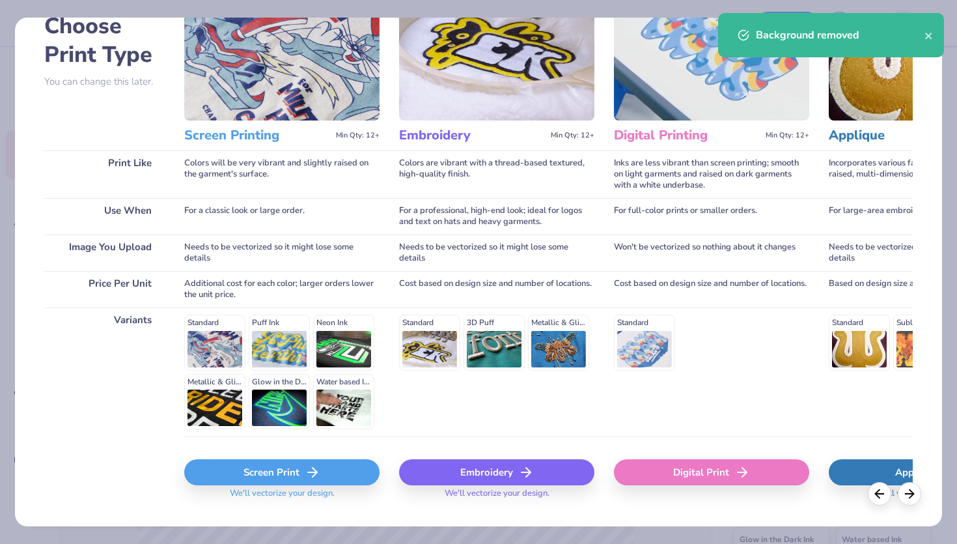
scroll to position [106, 0]
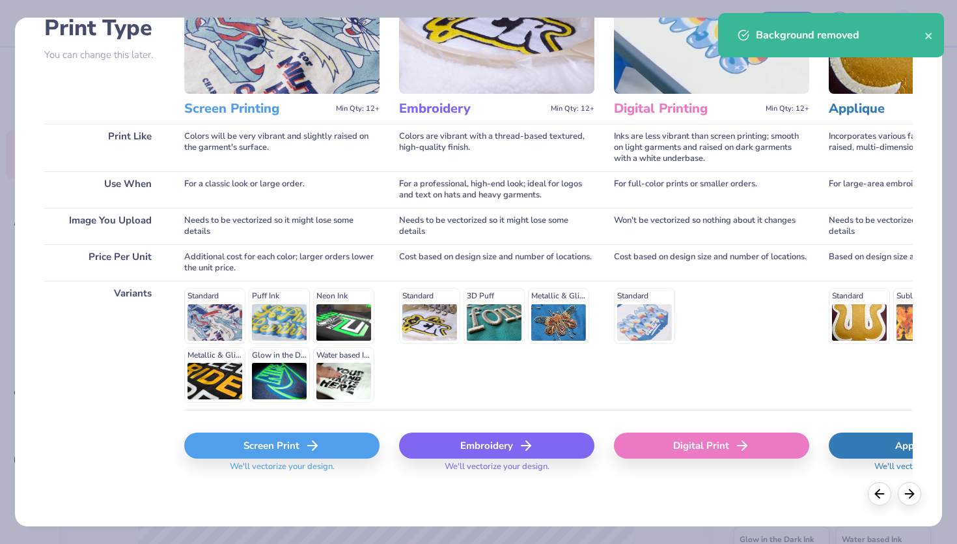
click at [293, 449] on div "Screen Print" at bounding box center [281, 445] width 195 height 26
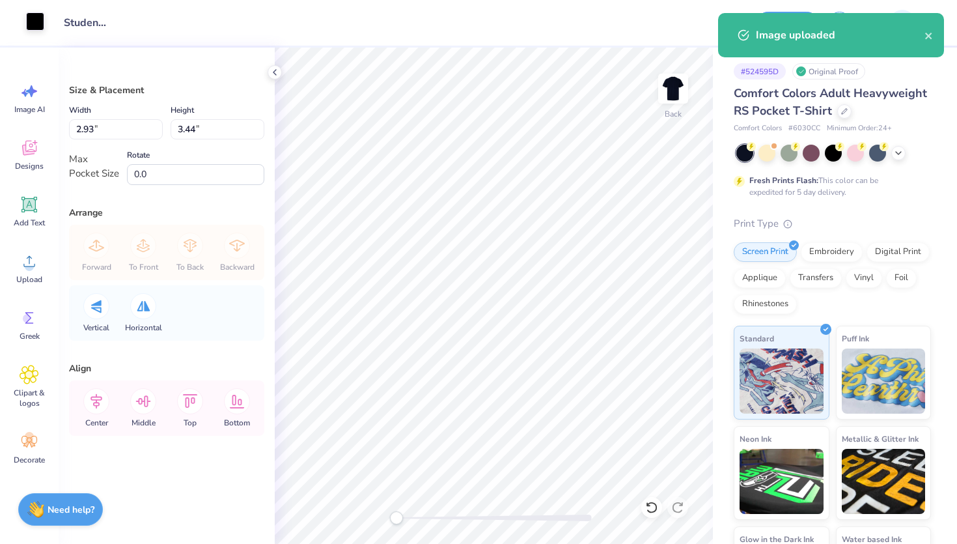
click at [29, 22] on div at bounding box center [35, 21] width 18 height 18
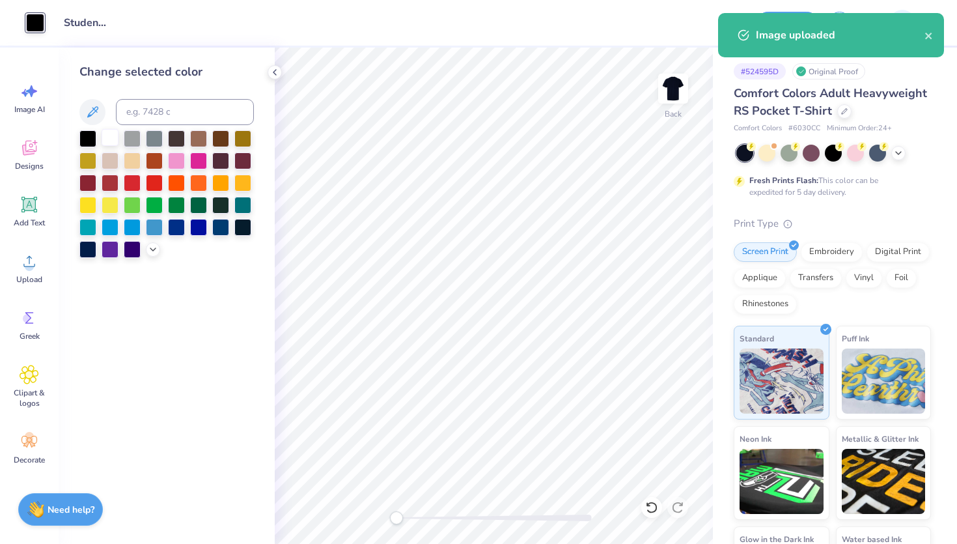
click at [107, 141] on div at bounding box center [110, 137] width 17 height 17
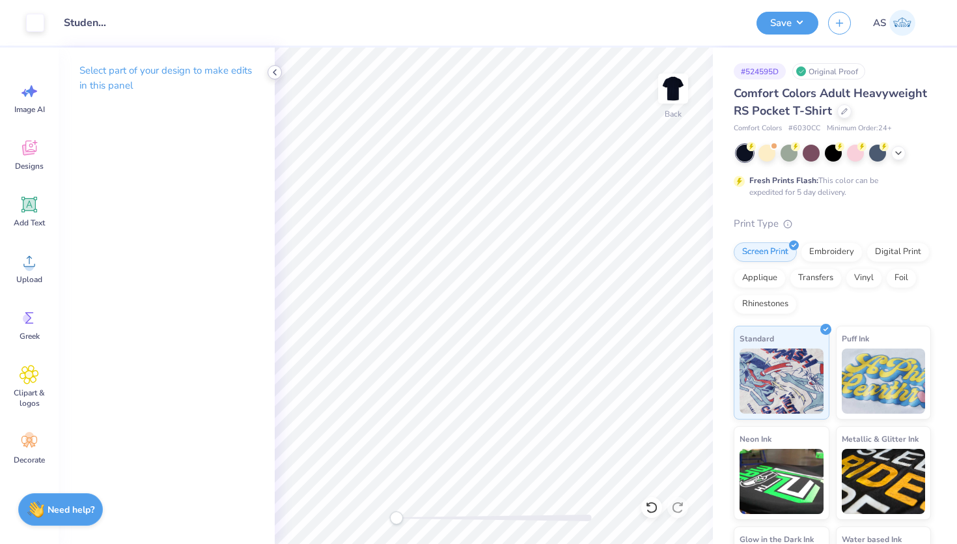
click at [276, 75] on icon at bounding box center [275, 72] width 10 height 10
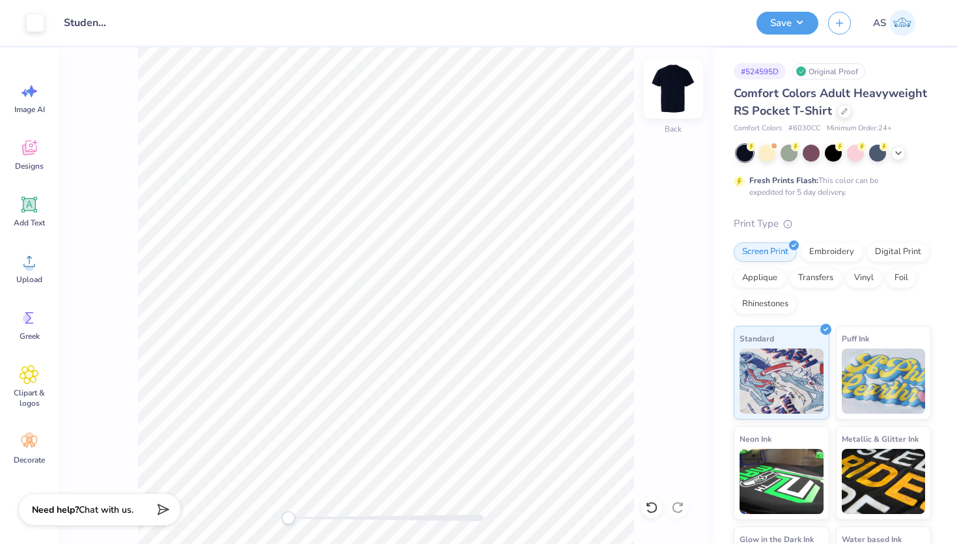
click at [680, 102] on img at bounding box center [673, 89] width 52 height 52
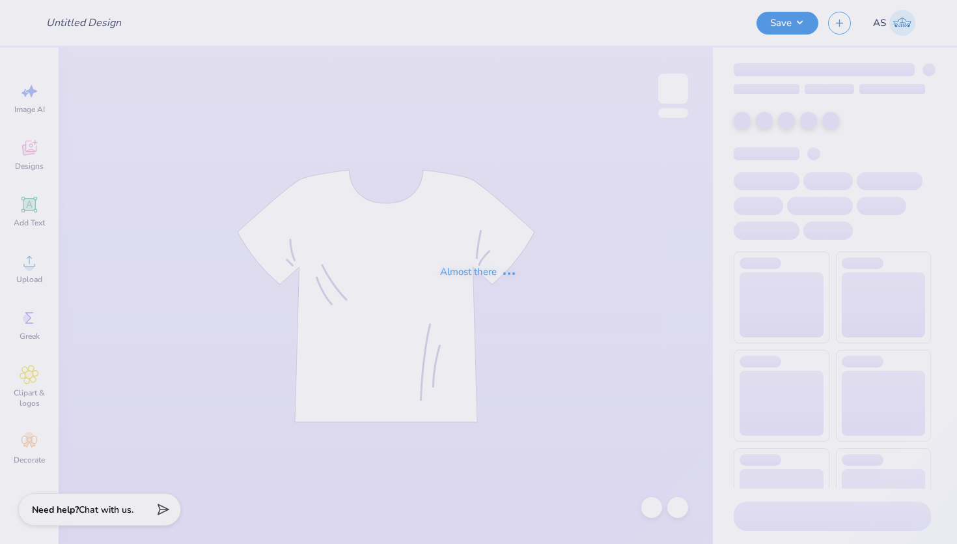
type input "Student Bar Association"
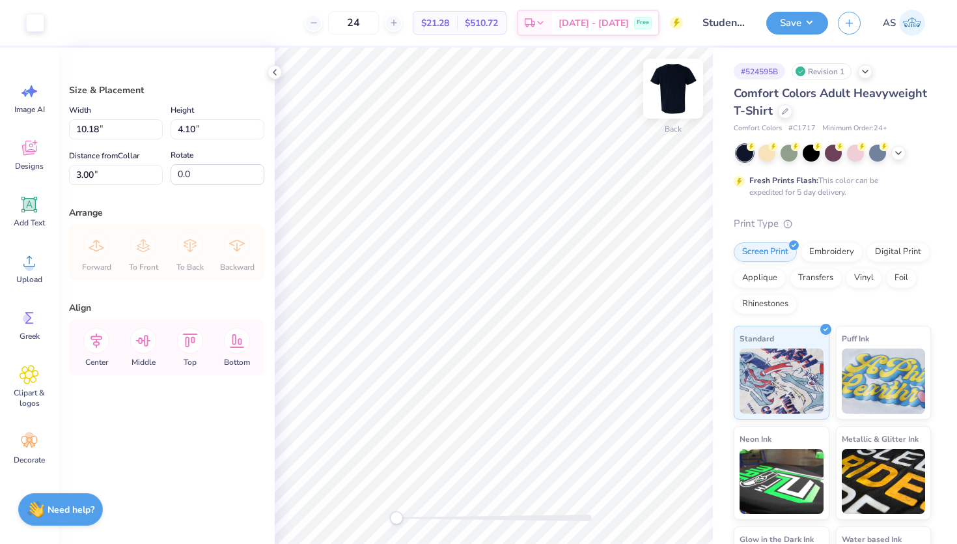
click at [677, 88] on img at bounding box center [673, 89] width 52 height 52
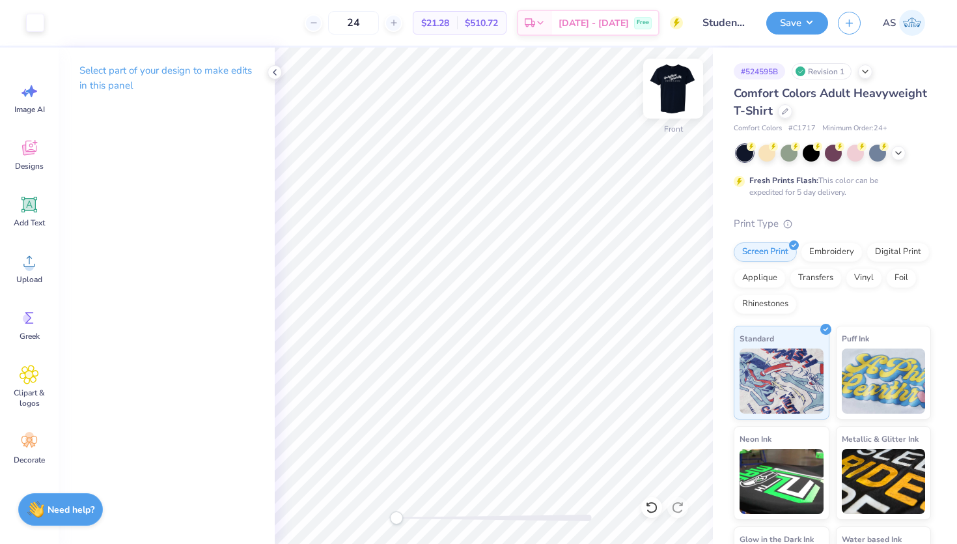
click at [662, 113] on div "Front" at bounding box center [673, 97] width 30 height 46
click at [673, 92] on img at bounding box center [673, 89] width 52 height 52
click at [673, 92] on img at bounding box center [673, 89] width 26 height 26
click at [277, 74] on icon at bounding box center [275, 72] width 10 height 10
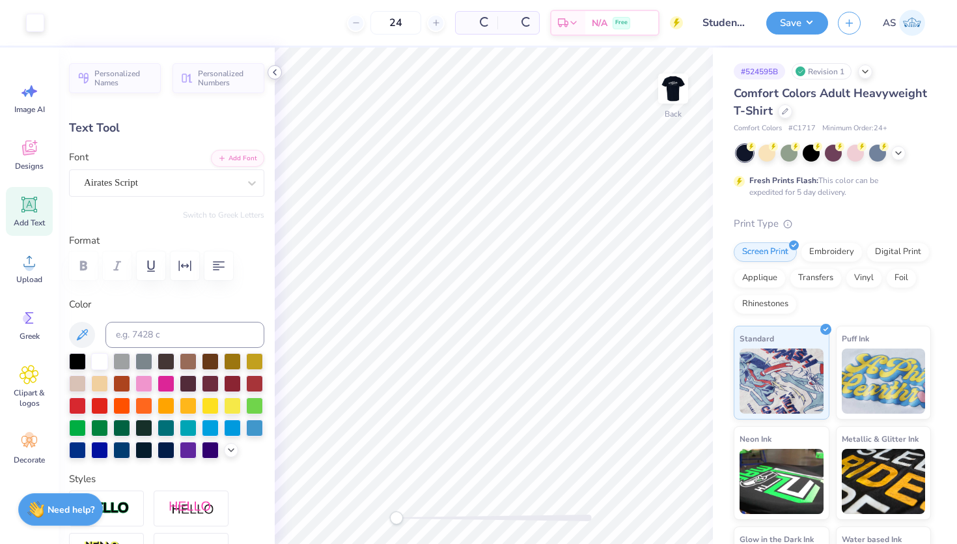
type input "0.0"
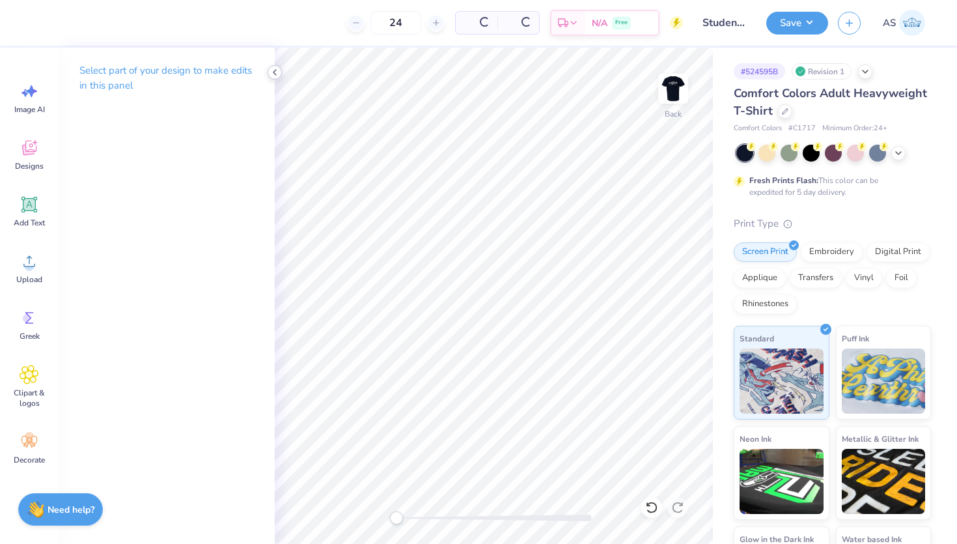
click at [273, 73] on icon at bounding box center [275, 72] width 10 height 10
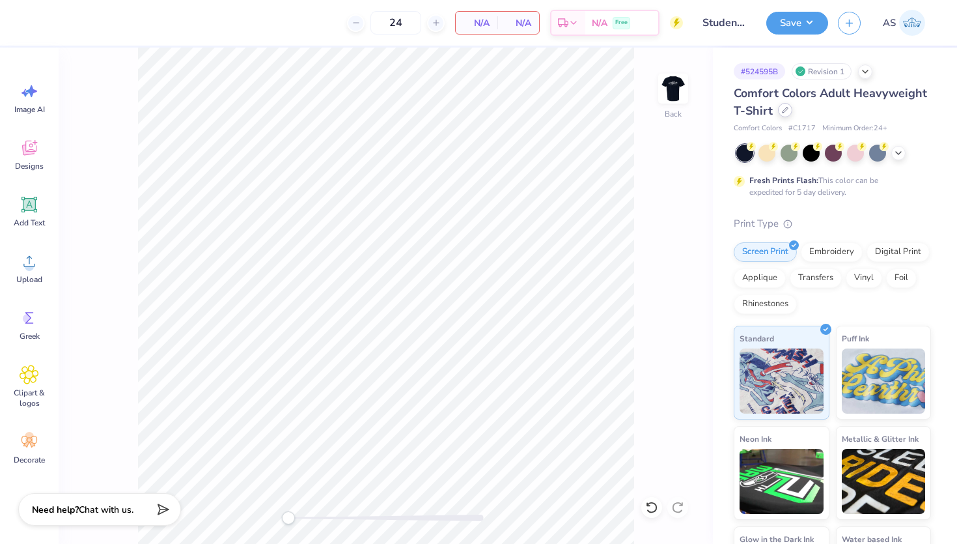
click at [793, 113] on div at bounding box center [785, 110] width 14 height 14
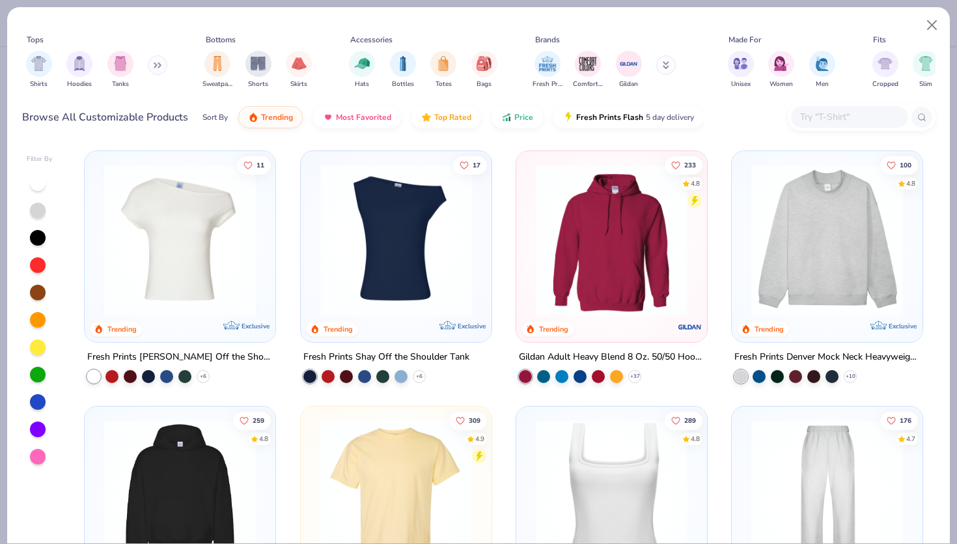
click at [840, 122] on input "text" at bounding box center [849, 116] width 100 height 15
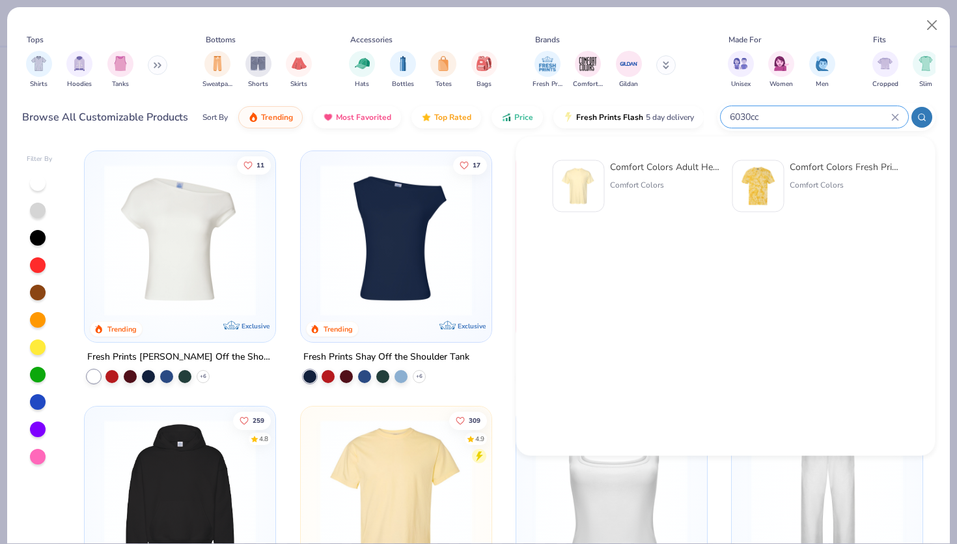
type input "6030cc"
click at [594, 201] on img at bounding box center [579, 186] width 40 height 40
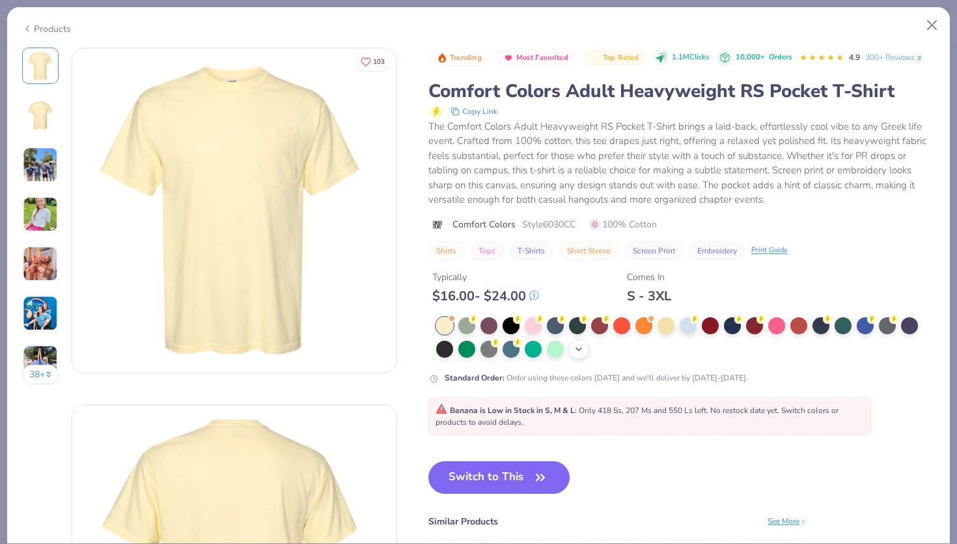
click at [585, 359] on div "+ 22" at bounding box center [579, 349] width 20 height 20
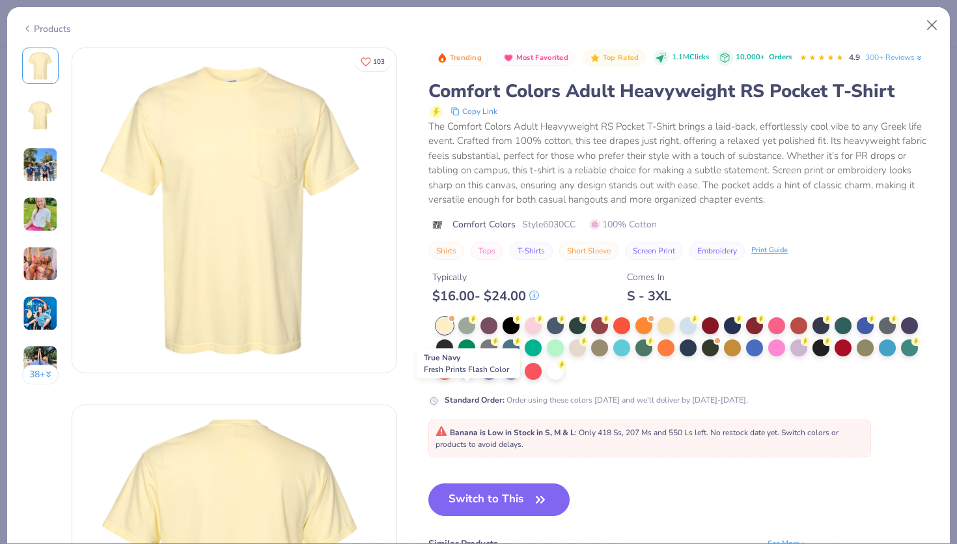
click at [472, 378] on div at bounding box center [466, 369] width 17 height 17
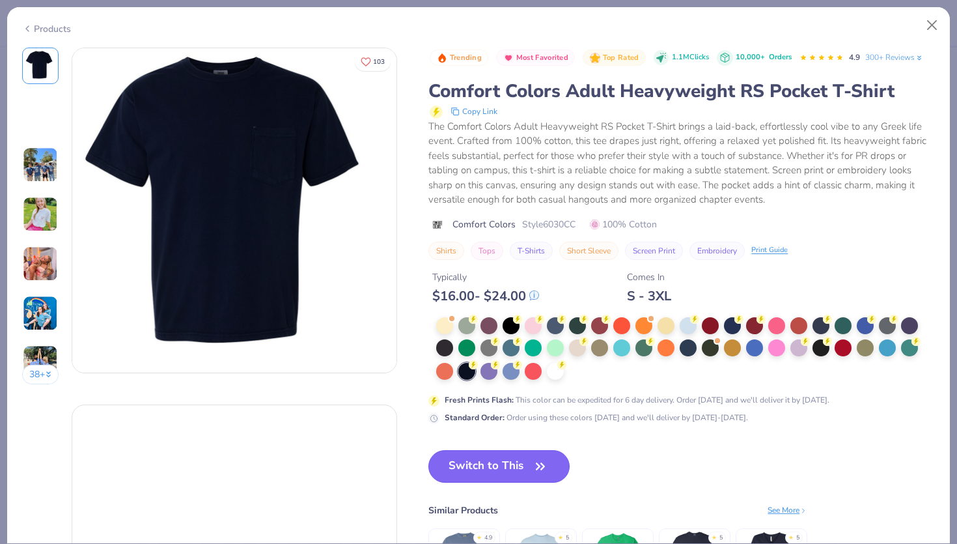
click at [534, 475] on icon "button" at bounding box center [540, 466] width 18 height 18
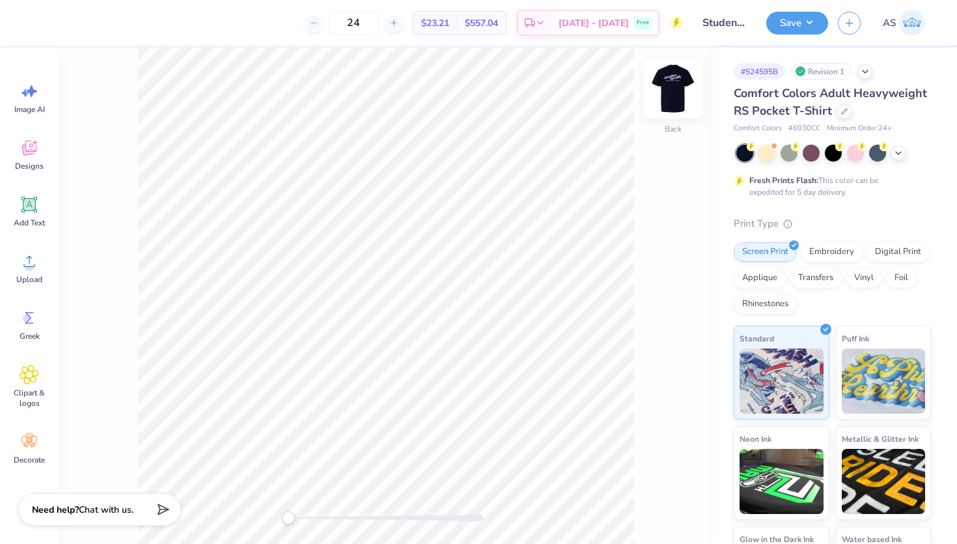
click at [673, 96] on img at bounding box center [673, 89] width 52 height 52
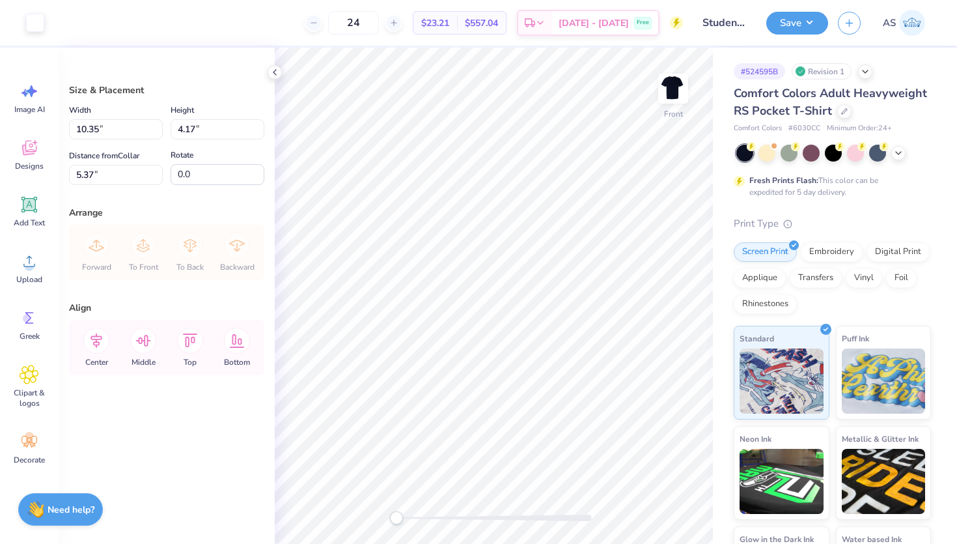
type input "11.94"
type input "4.81"
type input "3.75"
type input "13.19"
type input "5.32"
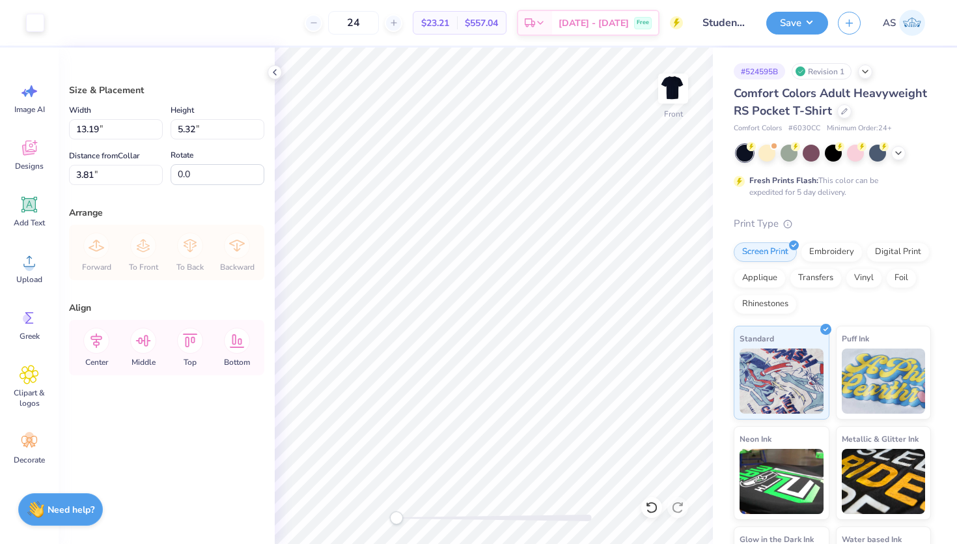
type input "3.78"
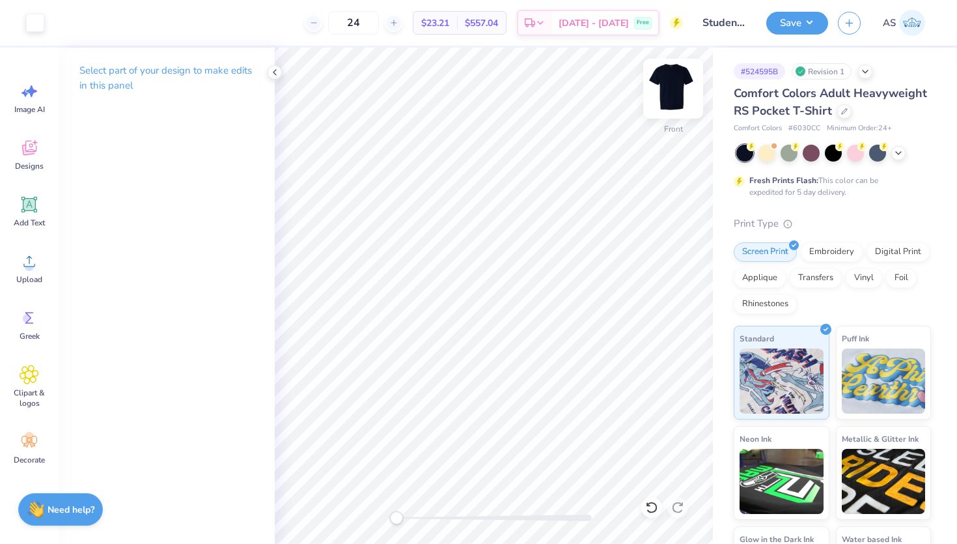
click at [679, 89] on img at bounding box center [673, 89] width 52 height 52
click at [274, 69] on icon at bounding box center [275, 72] width 10 height 10
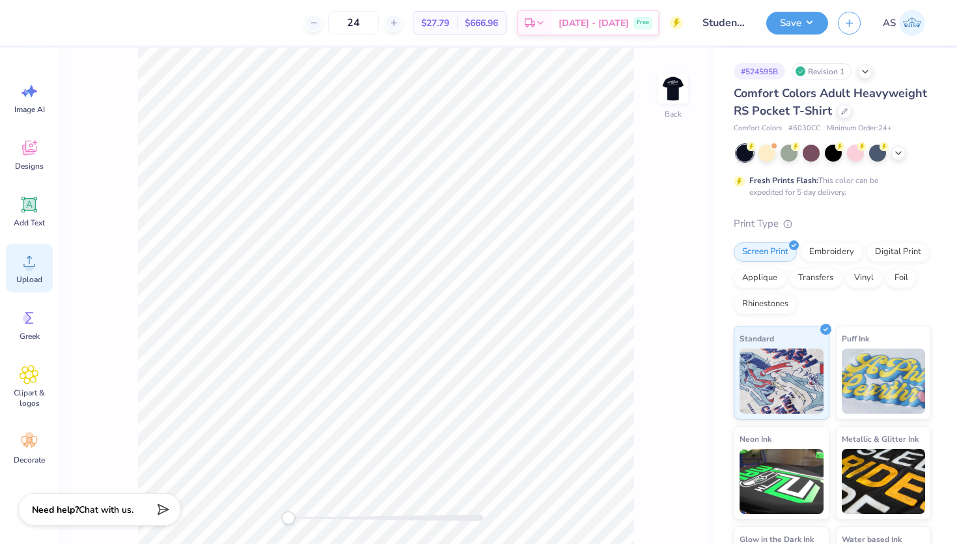
click at [35, 270] on icon at bounding box center [30, 261] width 20 height 20
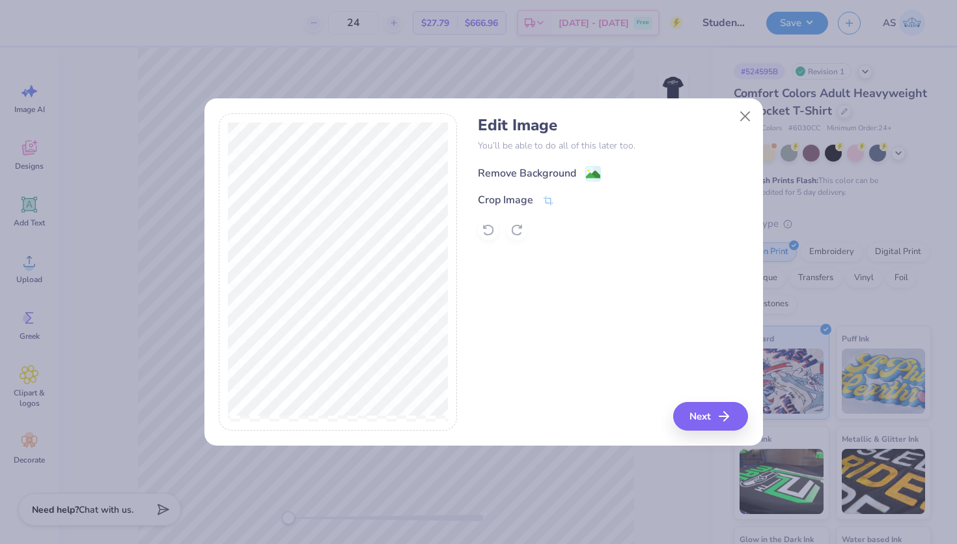
click at [599, 171] on image at bounding box center [593, 174] width 14 height 14
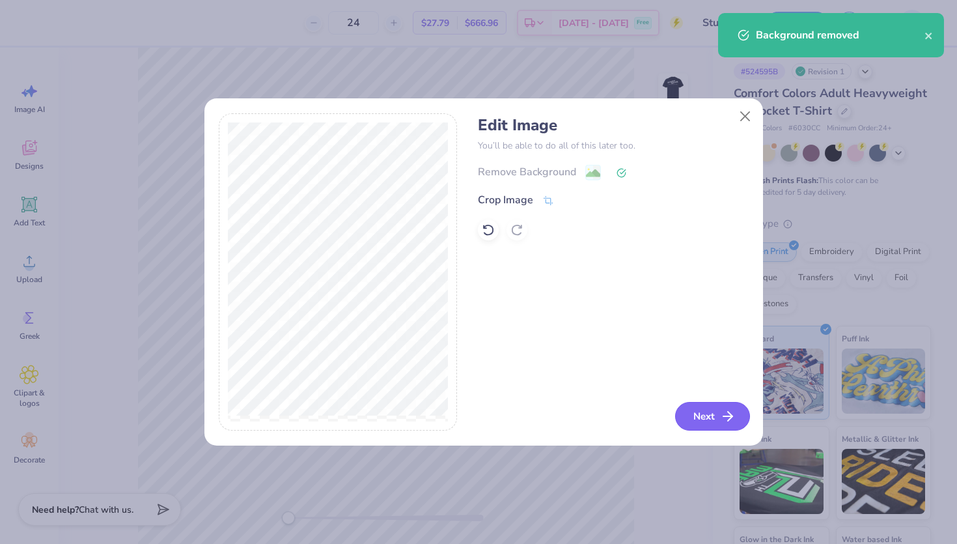
click at [709, 409] on button "Next" at bounding box center [712, 416] width 75 height 29
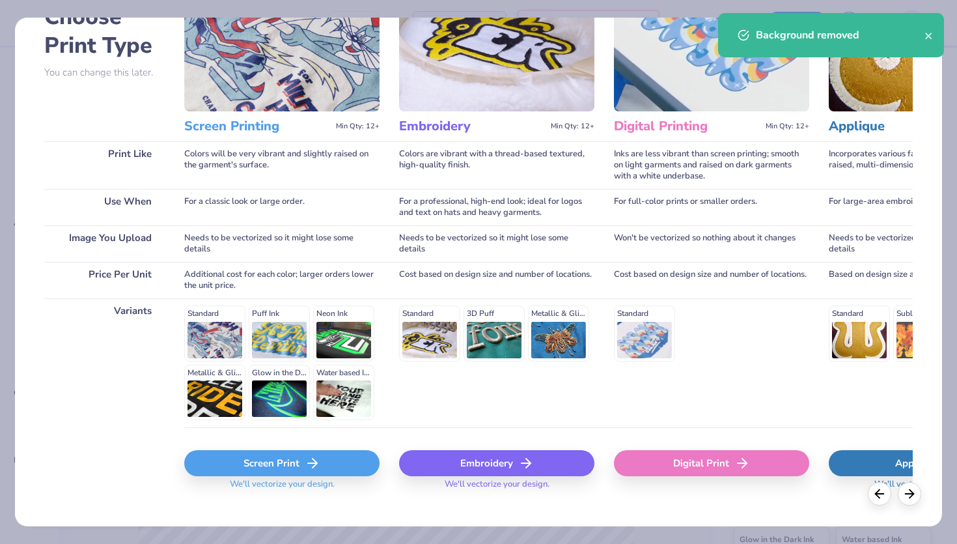
scroll to position [106, 0]
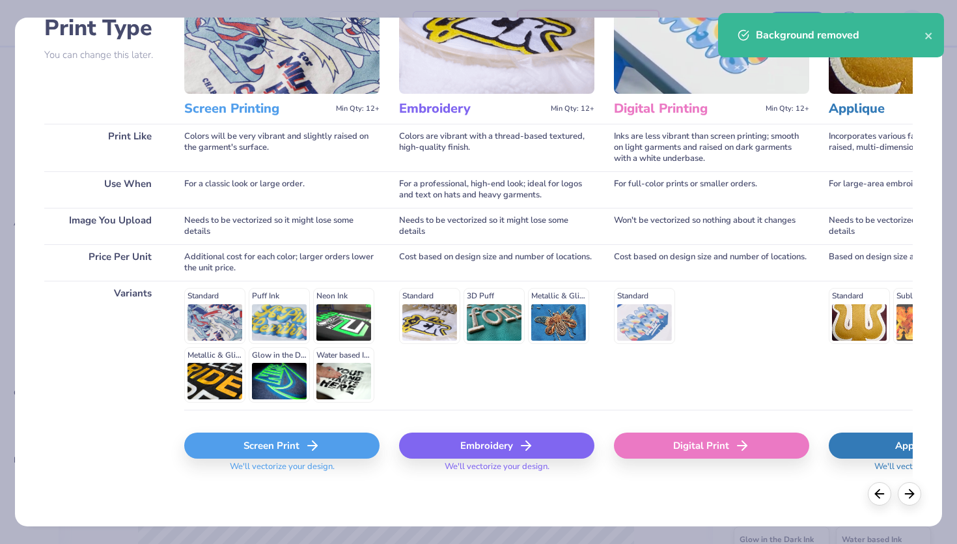
click at [275, 444] on div "Screen Print" at bounding box center [281, 445] width 195 height 26
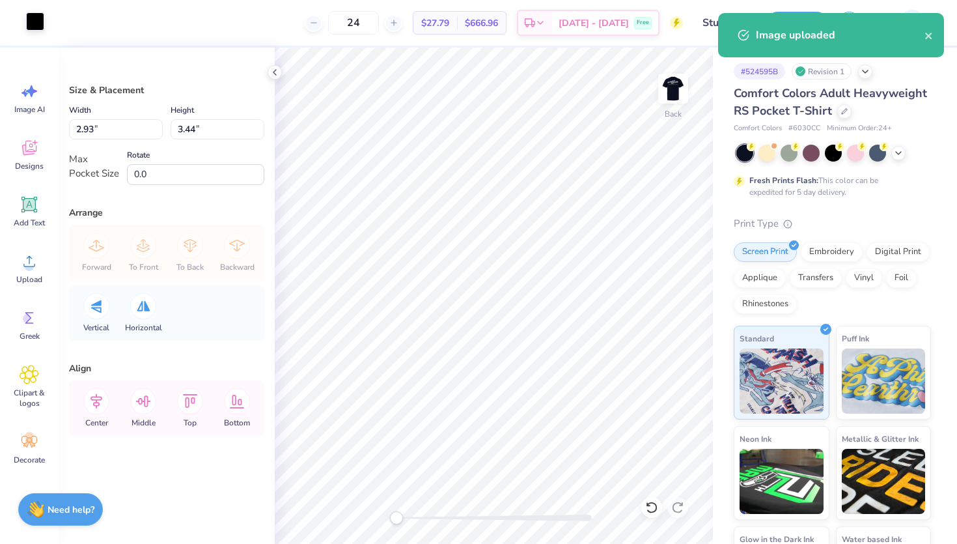
click at [27, 15] on div at bounding box center [35, 21] width 18 height 18
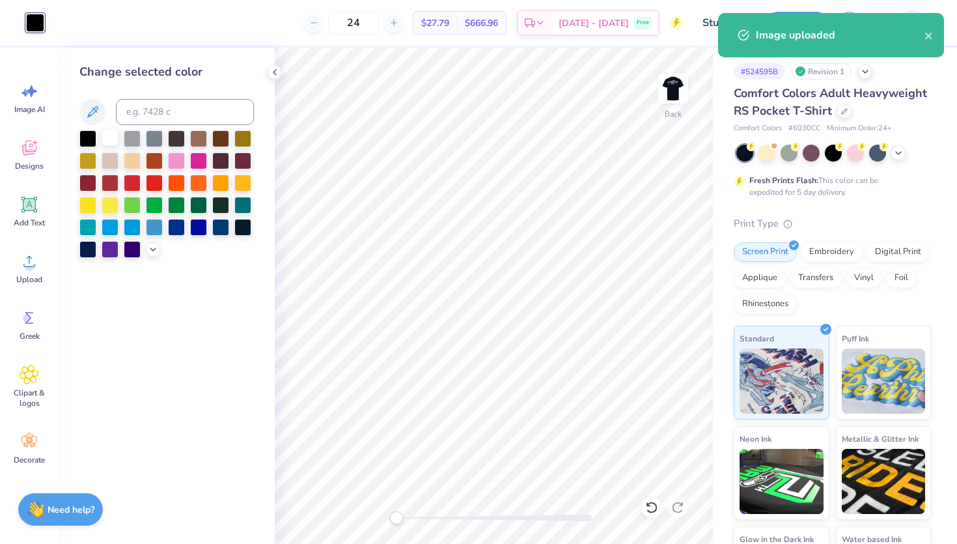
click at [109, 140] on div at bounding box center [110, 137] width 17 height 17
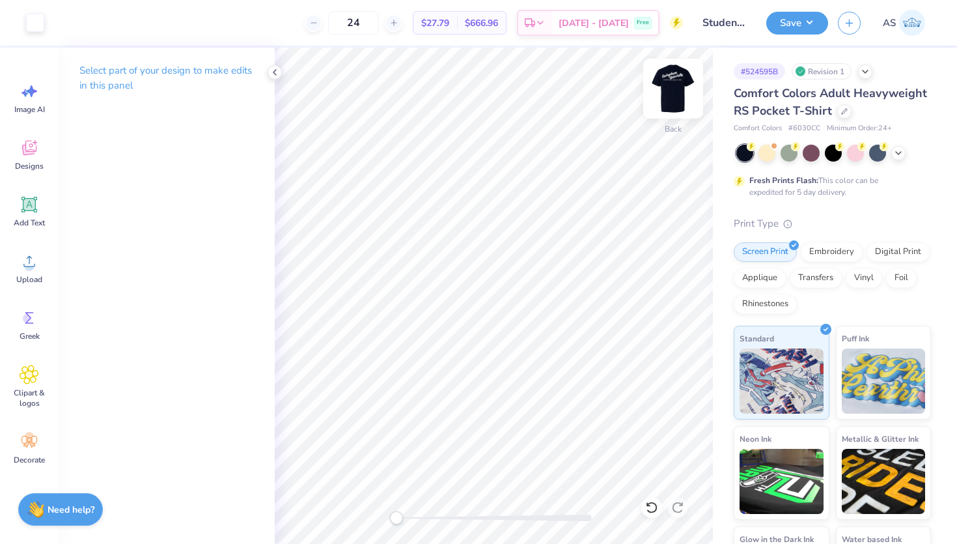
click at [668, 88] on img at bounding box center [673, 89] width 52 height 52
click at [668, 88] on img at bounding box center [673, 89] width 26 height 26
click at [779, 33] on button "Save" at bounding box center [798, 21] width 62 height 23
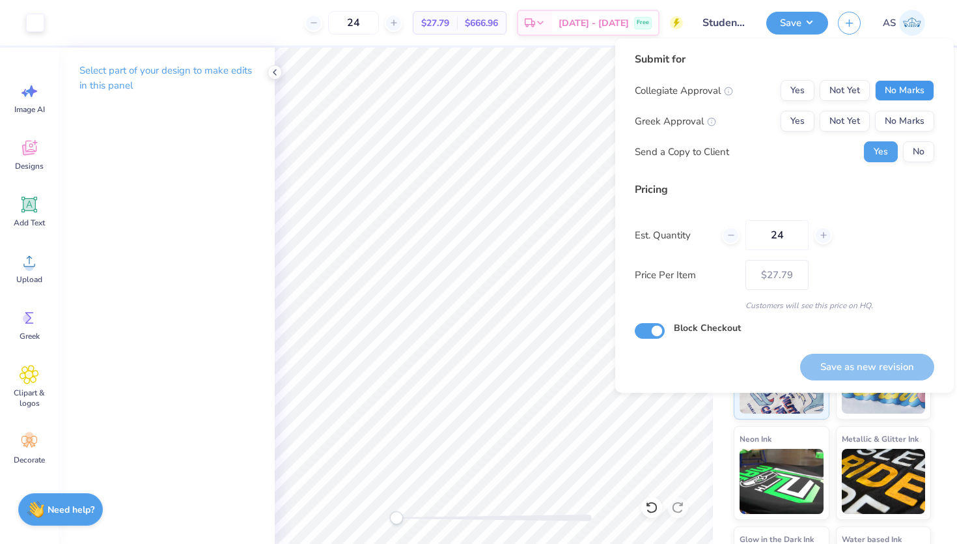
click at [891, 91] on button "No Marks" at bounding box center [904, 90] width 59 height 21
click at [901, 115] on button "No Marks" at bounding box center [904, 121] width 59 height 21
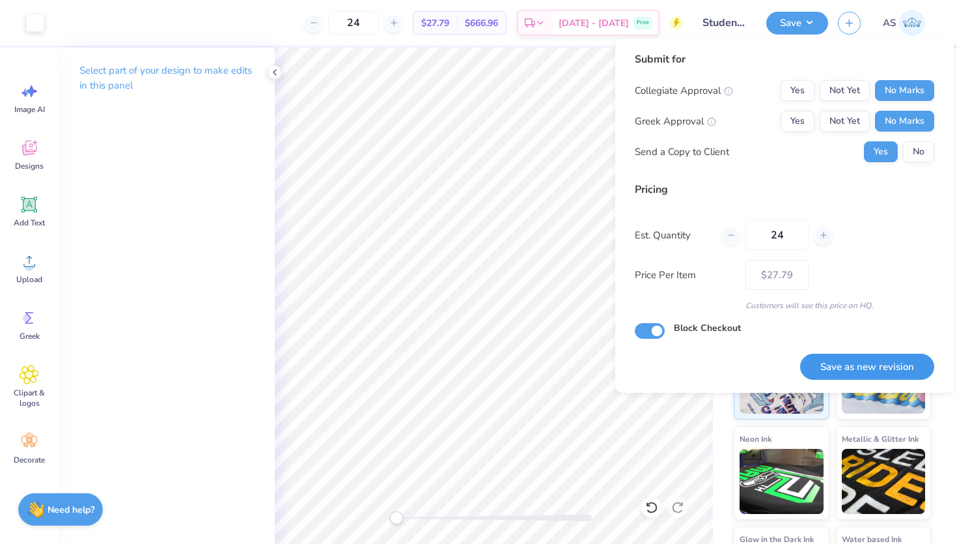
click at [846, 372] on button "Save as new revision" at bounding box center [867, 367] width 134 height 27
type input "$27.79"
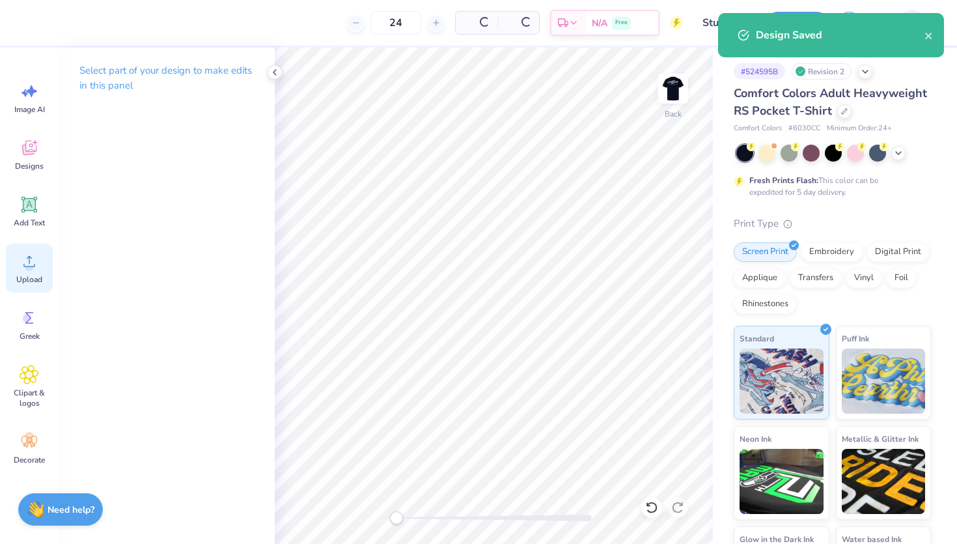
click at [37, 281] on span "Upload" at bounding box center [29, 279] width 26 height 10
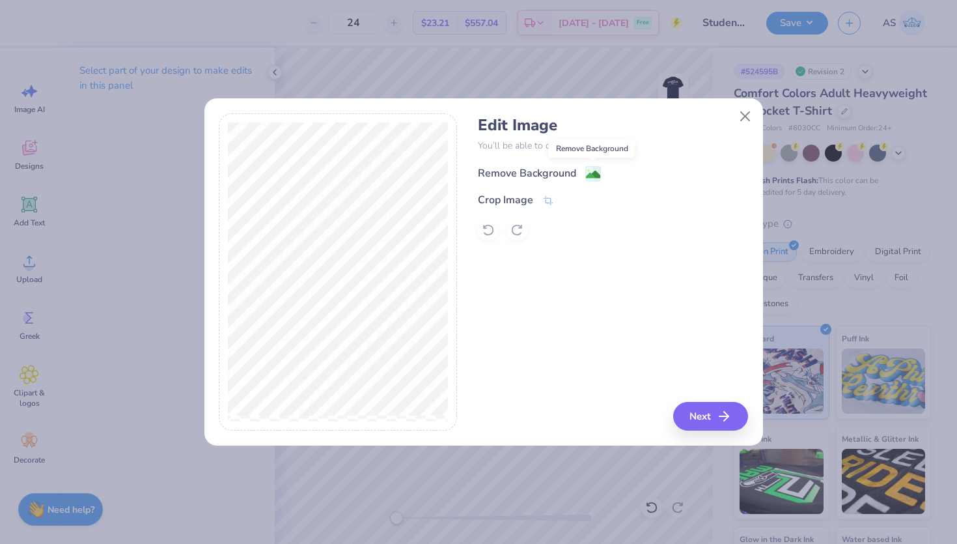
click at [595, 167] on image at bounding box center [593, 174] width 14 height 14
click at [546, 201] on icon at bounding box center [549, 202] width 12 height 12
click at [569, 200] on icon at bounding box center [570, 200] width 8 height 8
click at [711, 402] on button "Next" at bounding box center [712, 416] width 75 height 29
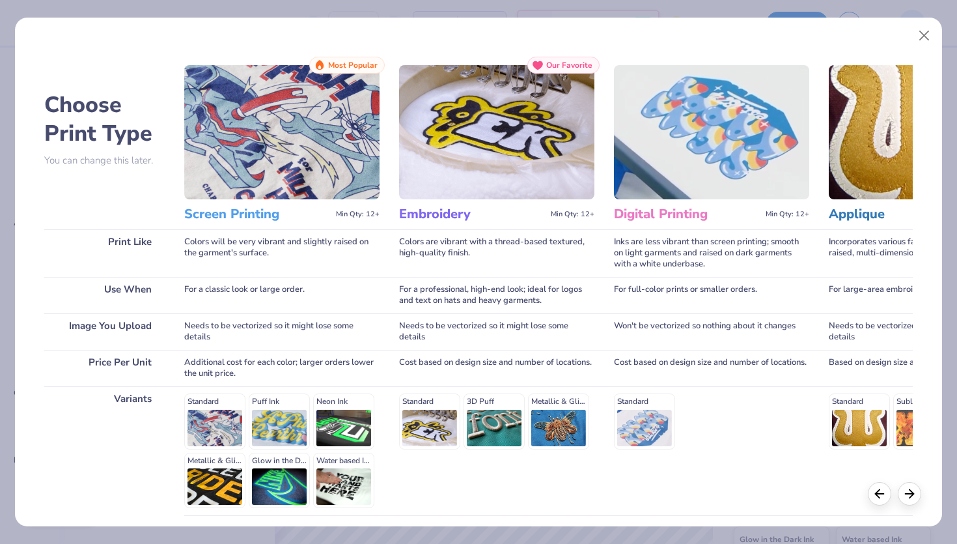
scroll to position [106, 0]
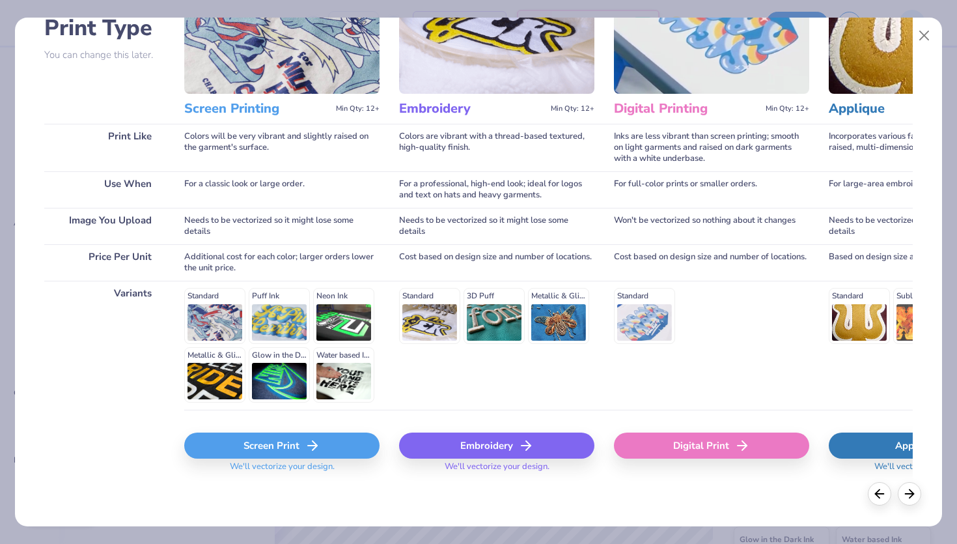
click at [309, 453] on icon at bounding box center [313, 446] width 16 height 16
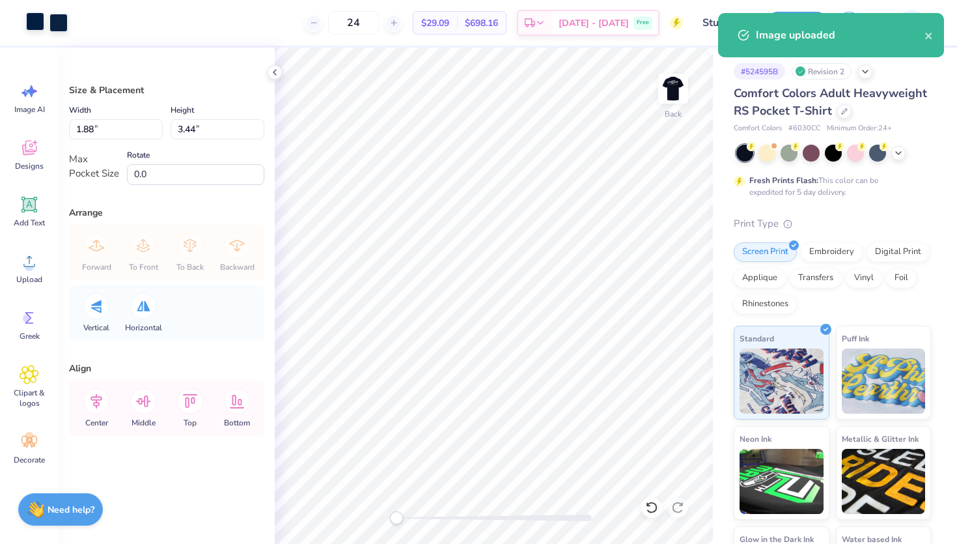
click at [40, 27] on div at bounding box center [35, 21] width 18 height 18
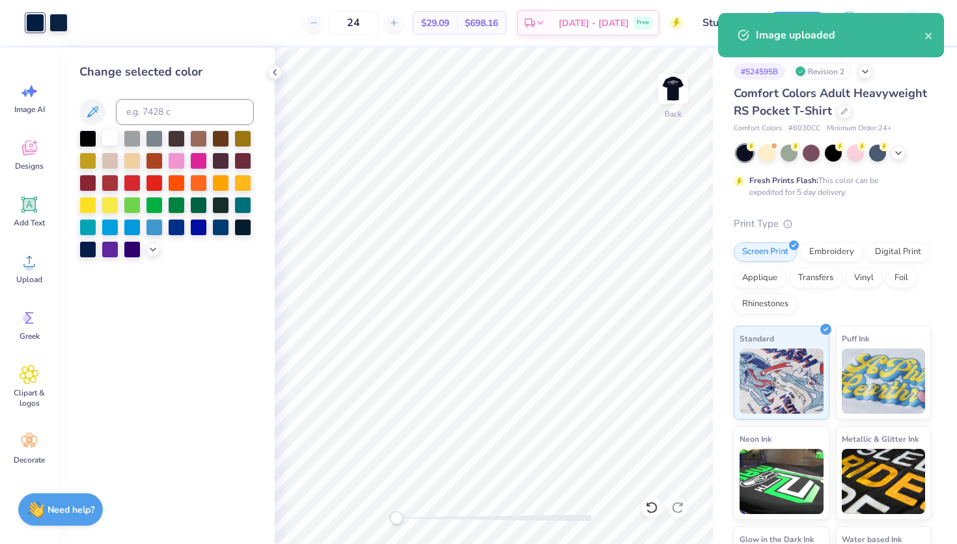
click at [105, 135] on div at bounding box center [110, 137] width 17 height 17
click at [64, 24] on div at bounding box center [58, 21] width 18 height 18
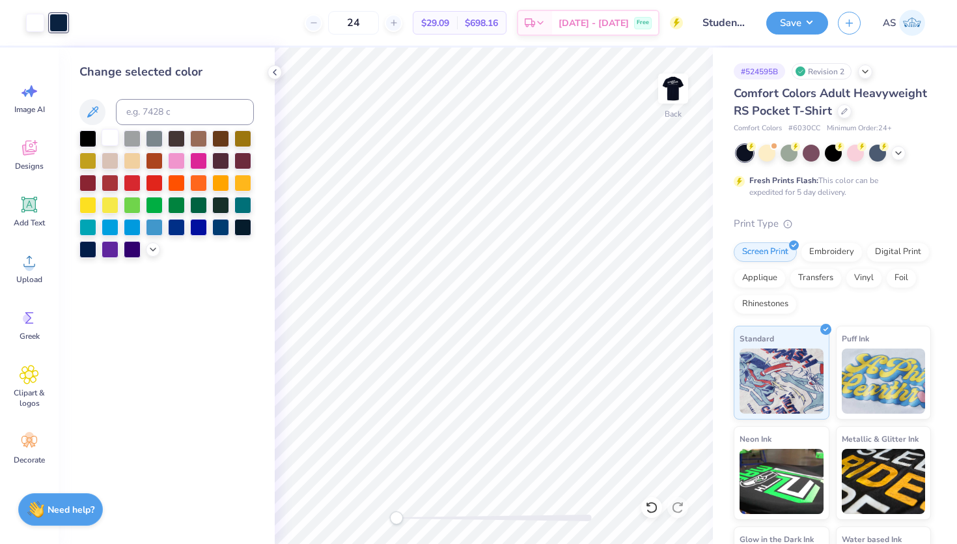
click at [107, 145] on div at bounding box center [110, 137] width 17 height 17
click at [274, 68] on icon at bounding box center [275, 72] width 10 height 10
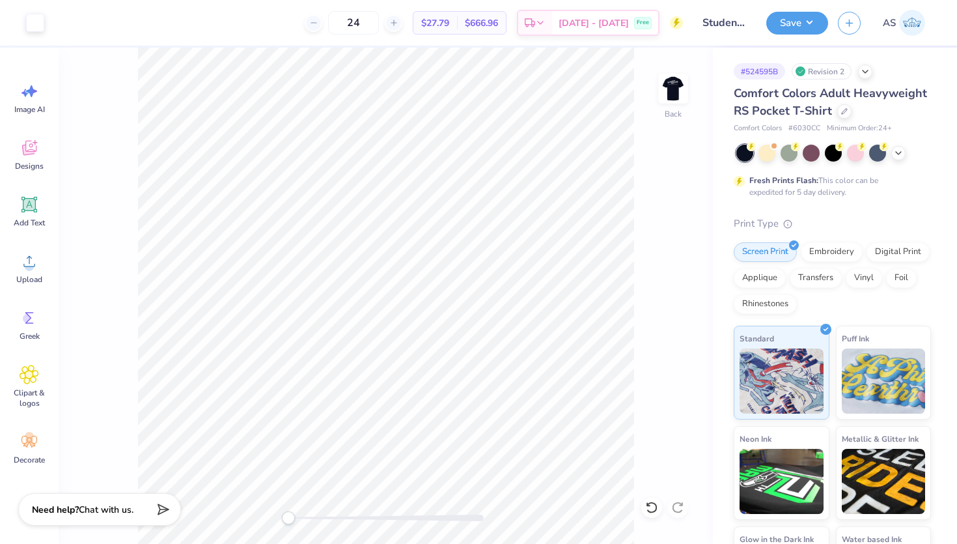
click at [690, 81] on div "Back" at bounding box center [386, 296] width 655 height 496
click at [680, 87] on img at bounding box center [673, 89] width 52 height 52
click at [677, 91] on img at bounding box center [673, 89] width 52 height 52
click at [798, 25] on button "Save" at bounding box center [798, 21] width 62 height 23
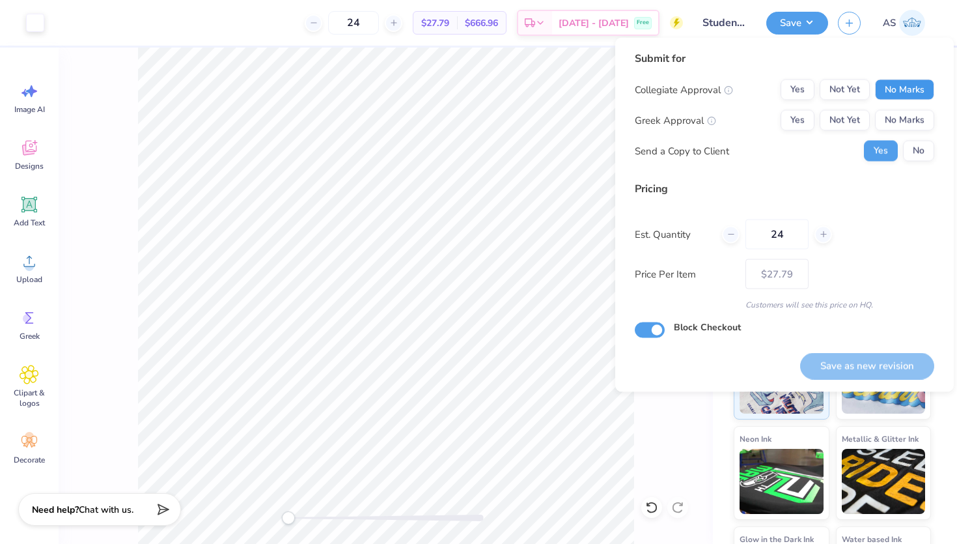
click at [893, 87] on button "No Marks" at bounding box center [904, 89] width 59 height 21
click at [898, 116] on button "No Marks" at bounding box center [904, 120] width 59 height 21
click at [841, 367] on button "Save as new revision" at bounding box center [867, 365] width 134 height 27
type input "$27.79"
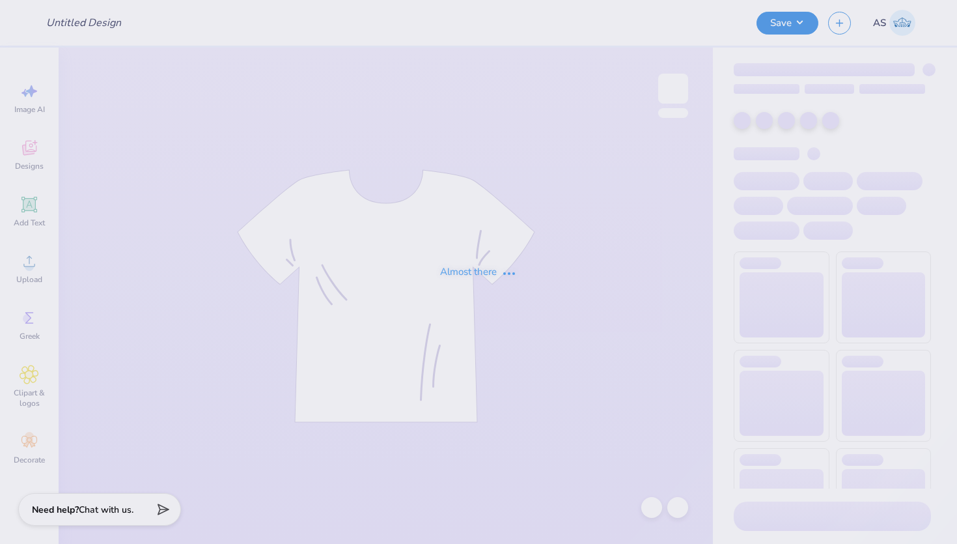
type input "Student Bar Association"
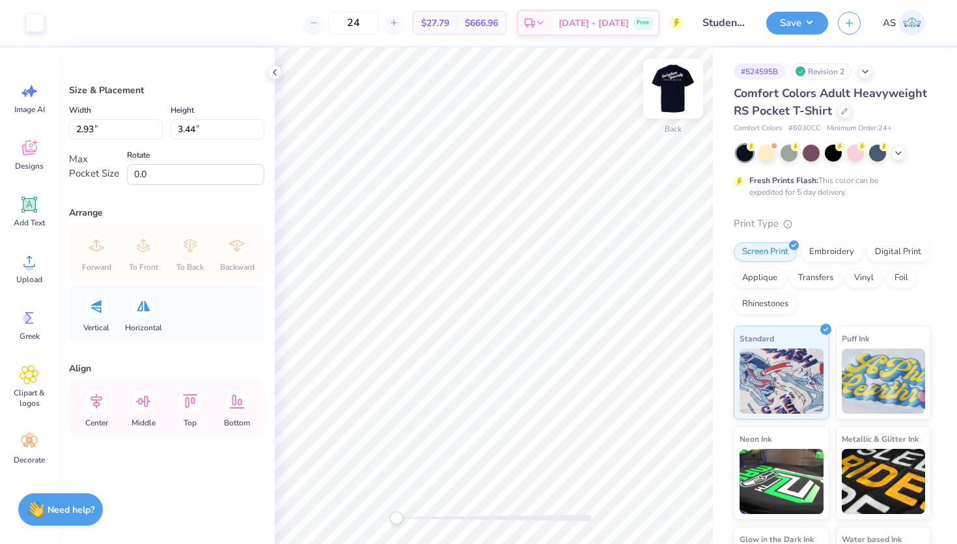
click at [670, 98] on img at bounding box center [673, 89] width 52 height 52
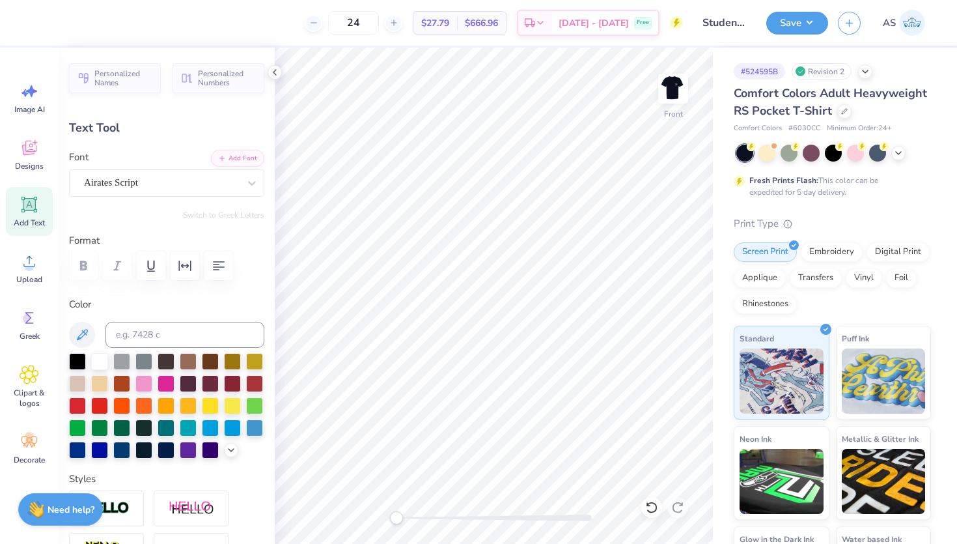
type input "0.0"
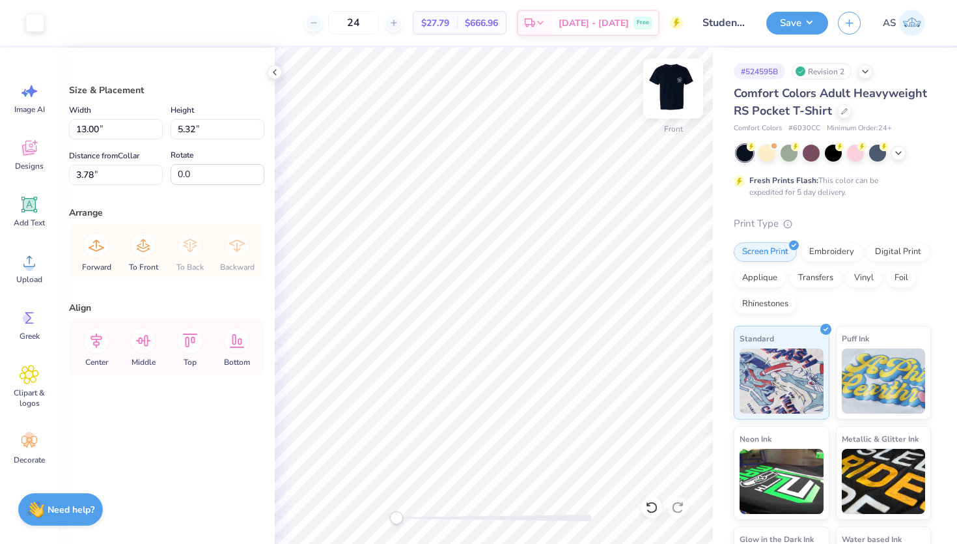
click at [677, 87] on img at bounding box center [673, 89] width 52 height 52
click at [670, 106] on div at bounding box center [673, 89] width 60 height 60
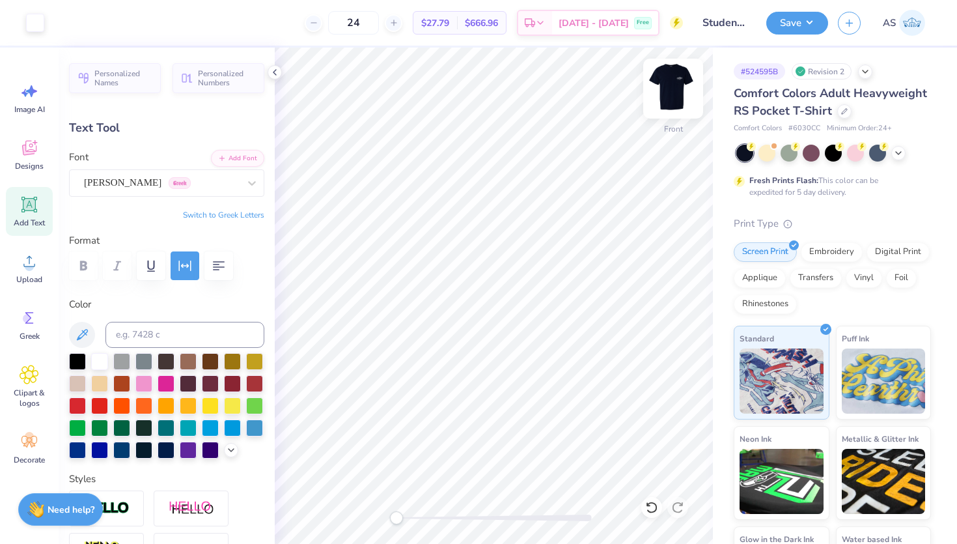
click at [679, 86] on img at bounding box center [673, 89] width 52 height 52
click at [678, 96] on img at bounding box center [673, 89] width 52 height 52
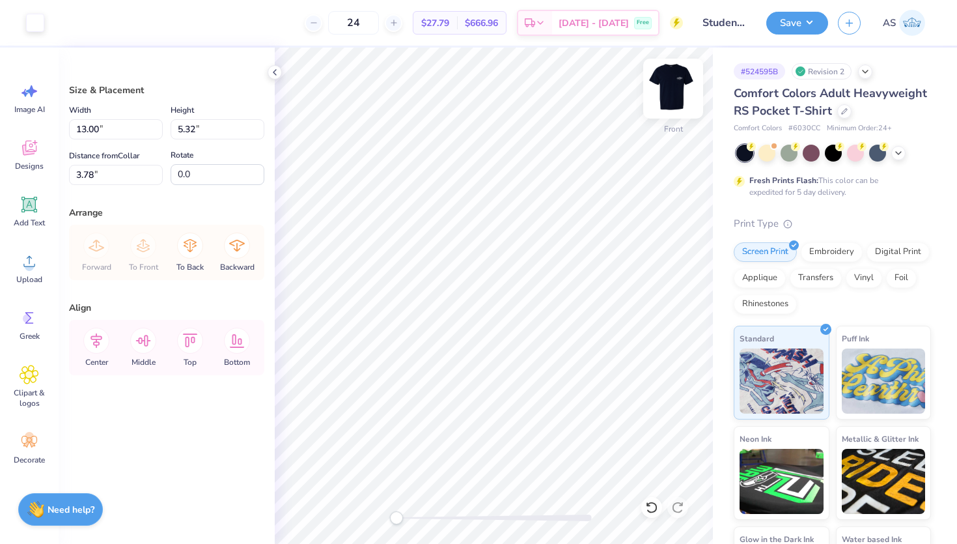
type input "13.35"
click at [668, 92] on img at bounding box center [673, 89] width 52 height 52
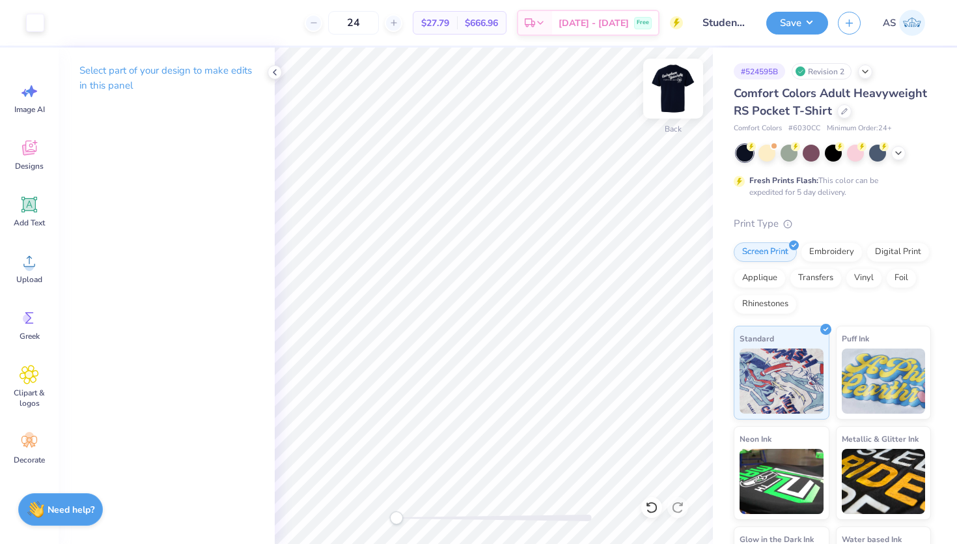
click at [667, 77] on img at bounding box center [673, 89] width 52 height 52
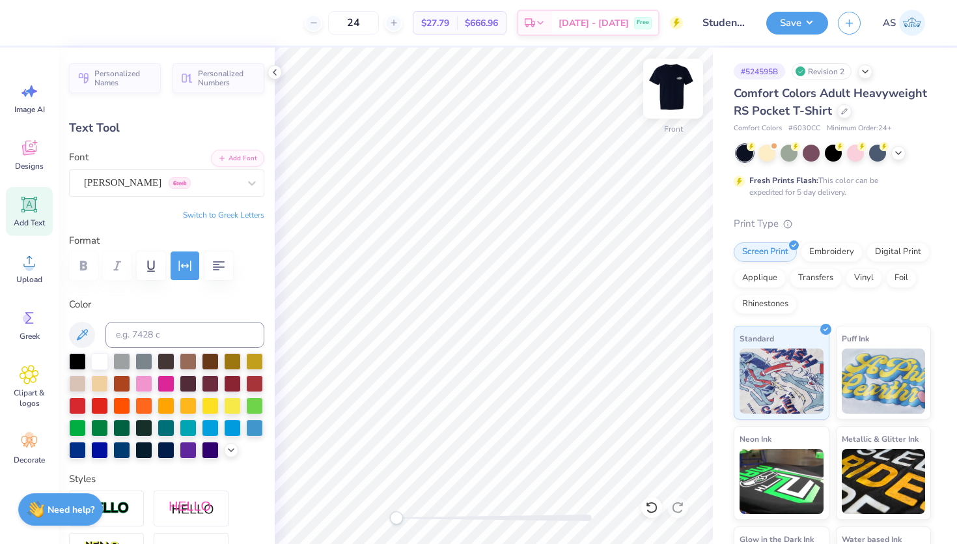
click at [661, 100] on img at bounding box center [673, 89] width 52 height 52
type input "0.44"
type input "0.47"
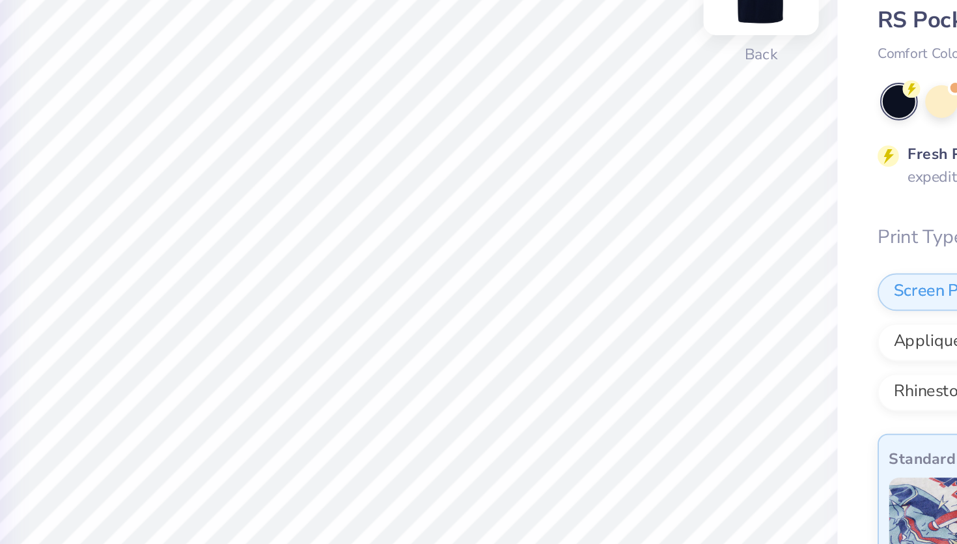
type input "0.20"
type input "0.21"
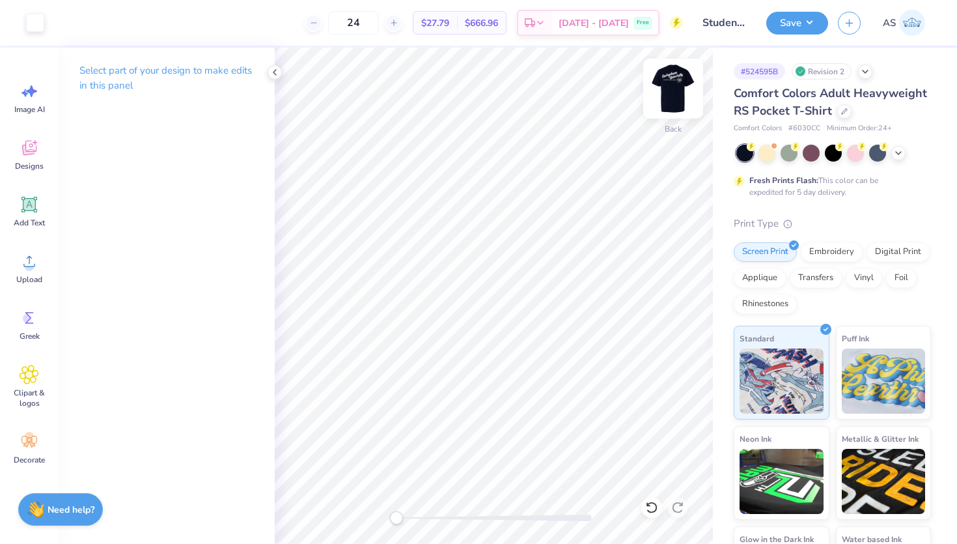
click at [668, 106] on img at bounding box center [673, 89] width 52 height 52
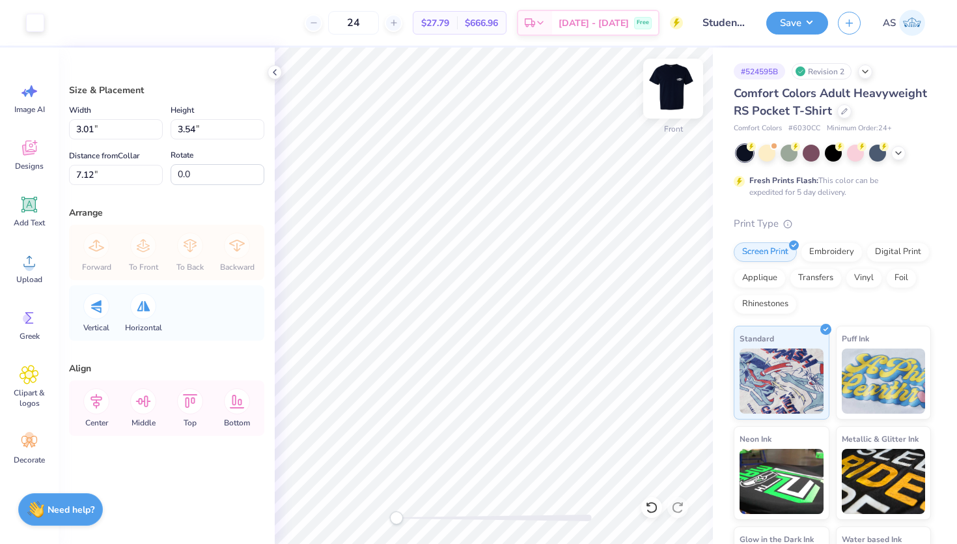
type input "8.94"
type input "10.51"
type input "4.48"
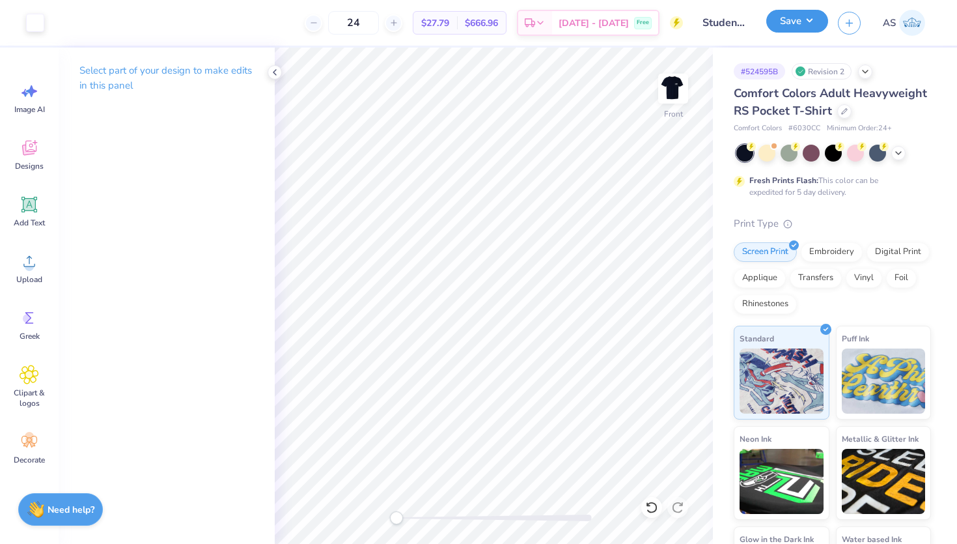
click at [784, 24] on button "Save" at bounding box center [798, 21] width 62 height 23
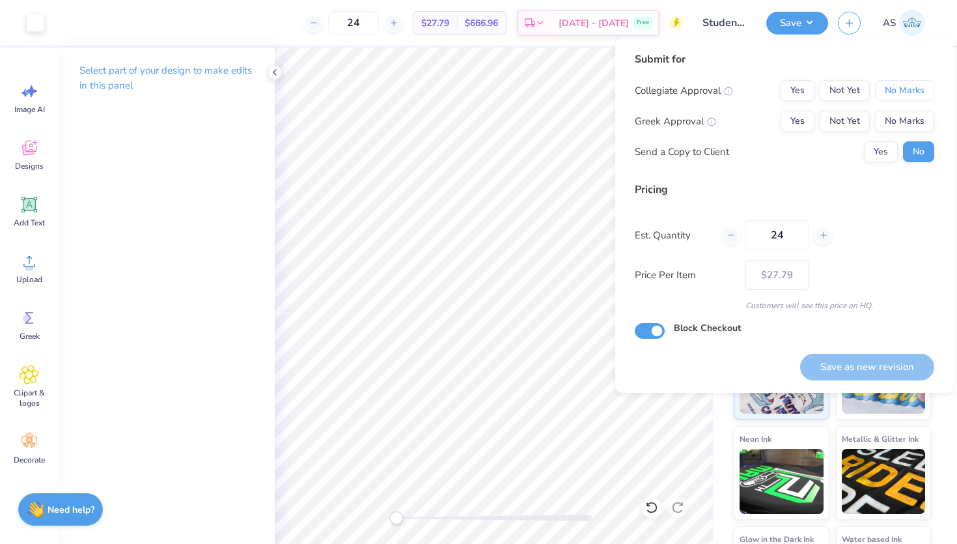
click at [891, 93] on button "No Marks" at bounding box center [904, 90] width 59 height 21
click at [903, 120] on button "No Marks" at bounding box center [904, 121] width 59 height 21
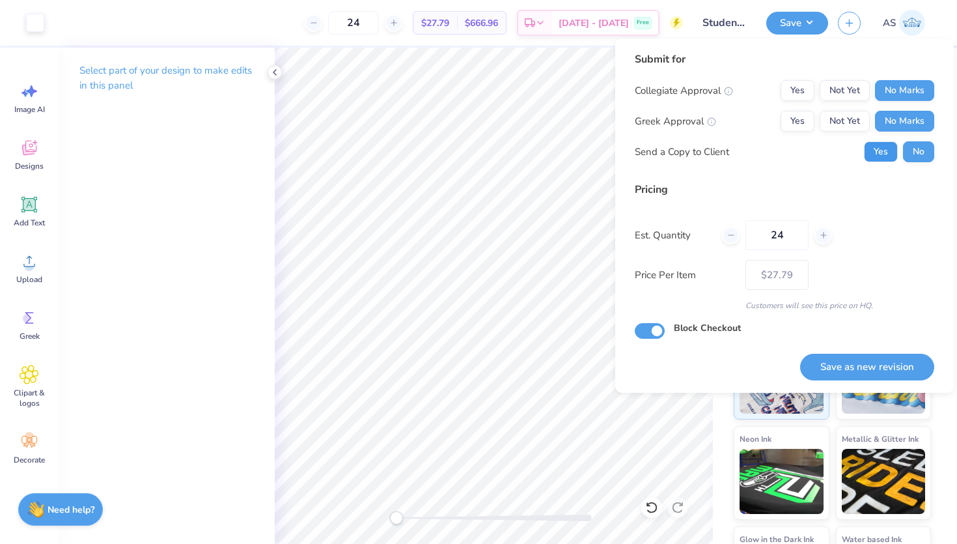
click at [888, 152] on button "Yes" at bounding box center [881, 151] width 34 height 21
click at [855, 358] on button "Save as new revision" at bounding box center [867, 367] width 134 height 27
type input "– –"
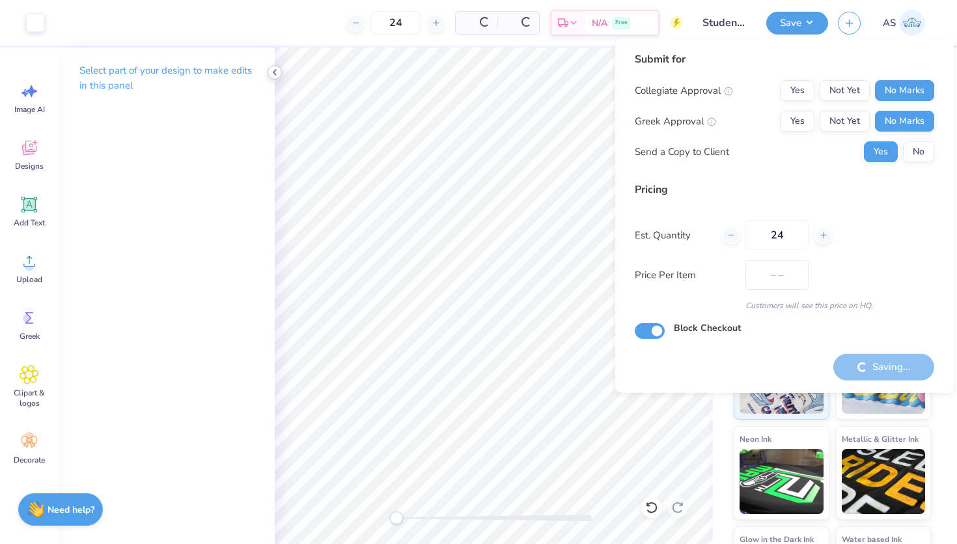
click at [274, 76] on icon at bounding box center [275, 72] width 10 height 10
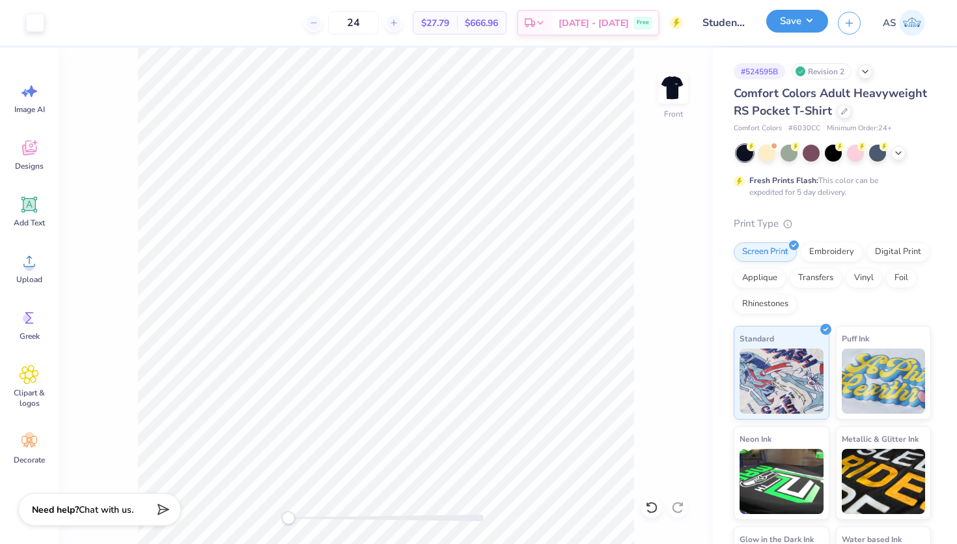
click at [783, 20] on button "Save" at bounding box center [798, 21] width 62 height 23
